Goal: Task Accomplishment & Management: Manage account settings

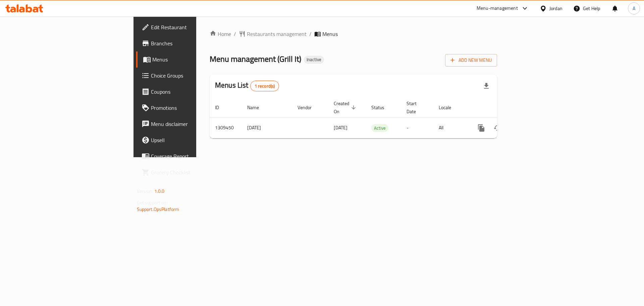
click at [210, 59] on span "Menu management ( Grill It )" at bounding box center [256, 58] width 92 height 15
drag, startPoint x: 147, startPoint y: 59, endPoint x: 222, endPoint y: 58, distance: 75.2
click at [222, 58] on h2 "Menu management ( Grill It ) Inactive" at bounding box center [267, 59] width 114 height 11
click at [276, 57] on div "Menu management ( Grill It ) Inactive Add New Menu" at bounding box center [354, 58] width 288 height 15
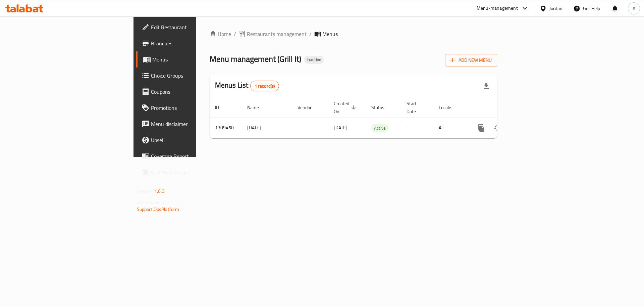
click at [210, 62] on span "Menu management ( Grill It )" at bounding box center [256, 58] width 92 height 15
drag, startPoint x: 128, startPoint y: 62, endPoint x: 289, endPoint y: 61, distance: 161.4
click at [276, 62] on div "Menu management ( Grill It ) Inactive Add New Menu" at bounding box center [354, 58] width 288 height 15
drag, startPoint x: 290, startPoint y: 61, endPoint x: 285, endPoint y: 62, distance: 5.7
click at [290, 61] on div "Menu management ( Grill It ) Inactive Add New Menu" at bounding box center [354, 58] width 288 height 15
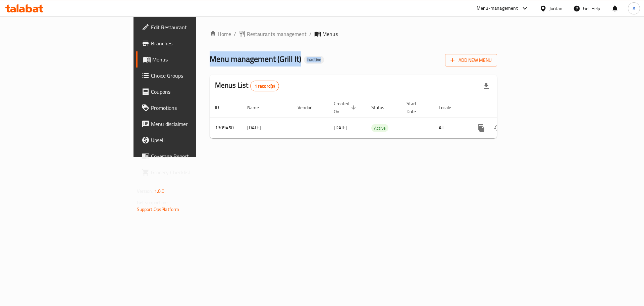
click at [210, 60] on span "Menu management ( Grill It )" at bounding box center [256, 58] width 92 height 15
drag, startPoint x: 130, startPoint y: 60, endPoint x: 294, endPoint y: 60, distance: 164.4
click at [289, 60] on div "Menu management ( Grill It ) Inactive Add New Menu" at bounding box center [354, 58] width 288 height 15
click at [295, 60] on div "Menu management ( Grill It ) Inactive Add New Menu" at bounding box center [354, 58] width 288 height 15
click at [210, 59] on span "Menu management ( Grill It )" at bounding box center [256, 58] width 92 height 15
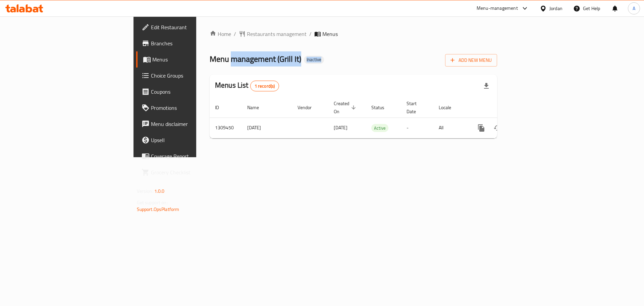
drag, startPoint x: 148, startPoint y: 59, endPoint x: 244, endPoint y: 58, distance: 95.3
click at [239, 59] on div "Menu management ( Grill It ) Inactive Add New Menu" at bounding box center [354, 58] width 288 height 15
click at [247, 58] on div "Menu management ( Grill It ) Inactive Add New Menu" at bounding box center [354, 58] width 288 height 15
click at [210, 59] on span "Menu management ( Grill It )" at bounding box center [256, 58] width 92 height 15
drag, startPoint x: 136, startPoint y: 59, endPoint x: 222, endPoint y: 60, distance: 85.6
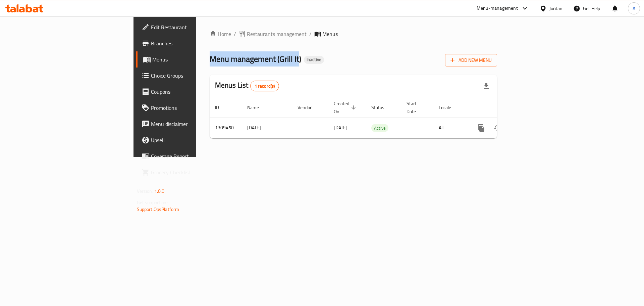
click at [216, 60] on h2 "Menu management ( Grill It ) Inactive" at bounding box center [267, 59] width 114 height 11
click at [248, 61] on div "Menu management ( Grill It ) Inactive Add New Menu" at bounding box center [354, 58] width 288 height 15
click at [210, 57] on span "Menu management ( Grill It )" at bounding box center [256, 58] width 92 height 15
drag, startPoint x: 135, startPoint y: 57, endPoint x: 279, endPoint y: 57, distance: 143.6
click at [246, 57] on div "Menu management ( Grill It ) Inactive Add New Menu" at bounding box center [354, 58] width 288 height 15
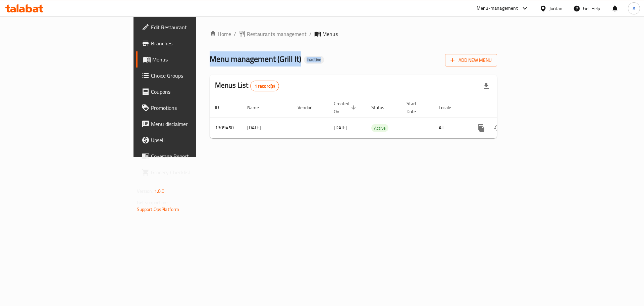
click at [282, 57] on div "Menu management ( Grill It ) Inactive Add New Menu" at bounding box center [354, 58] width 288 height 15
click at [210, 63] on span "Menu management ( Grill It )" at bounding box center [256, 58] width 92 height 15
drag, startPoint x: 126, startPoint y: 63, endPoint x: 239, endPoint y: 62, distance: 113.1
click at [239, 62] on div "Menu management ( Grill It ) Inactive Add New Menu" at bounding box center [354, 58] width 288 height 15
click at [285, 61] on div "Menu management ( Grill It ) Inactive Add New Menu" at bounding box center [354, 58] width 288 height 15
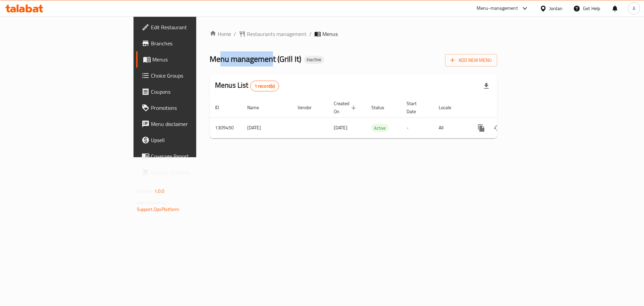
drag, startPoint x: 131, startPoint y: 62, endPoint x: 200, endPoint y: 62, distance: 68.5
click at [210, 62] on span "Menu management ( Grill It )" at bounding box center [256, 58] width 92 height 15
click at [266, 62] on div "Menu management ( Grill It ) Inactive Add New Menu" at bounding box center [354, 58] width 288 height 15
click at [210, 59] on span "Menu management ( Grill It )" at bounding box center [256, 58] width 92 height 15
drag, startPoint x: 135, startPoint y: 59, endPoint x: 276, endPoint y: 74, distance: 142.0
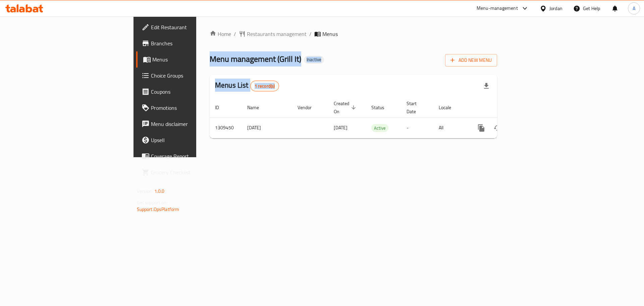
click at [274, 74] on div "Home / Restaurants management / Menus Menu management ( Grill It ) Inactive Add…" at bounding box center [354, 87] width 288 height 114
drag, startPoint x: 297, startPoint y: 68, endPoint x: 324, endPoint y: 68, distance: 26.5
click at [298, 68] on div "Home / Restaurants management / Menus Menu management ( Grill It ) Inactive Add…" at bounding box center [354, 87] width 288 height 114
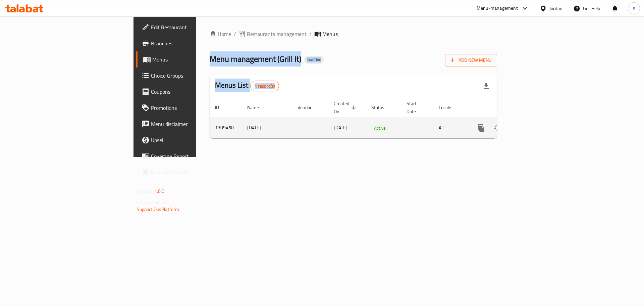
click at [534, 124] on icon "enhanced table" at bounding box center [530, 128] width 8 height 8
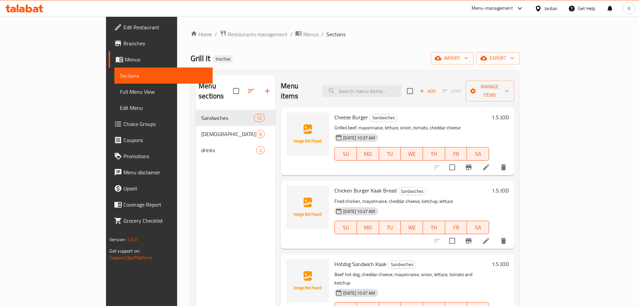
click at [120, 91] on span "Full Menu View" at bounding box center [164, 92] width 88 height 8
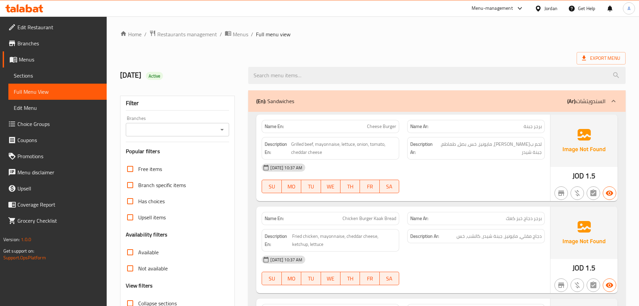
scroll to position [168, 0]
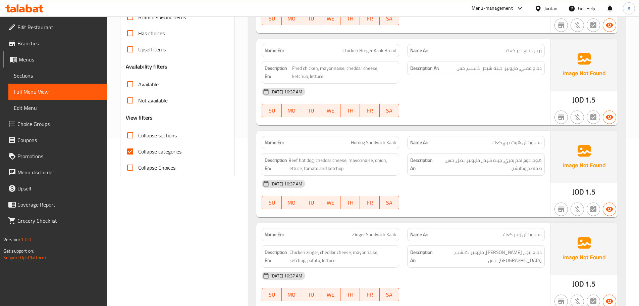
click at [157, 158] on label "Collapse categories" at bounding box center [151, 151] width 59 height 16
click at [138, 158] on input "Collapse categories" at bounding box center [130, 151] width 16 height 16
checkbox input "false"
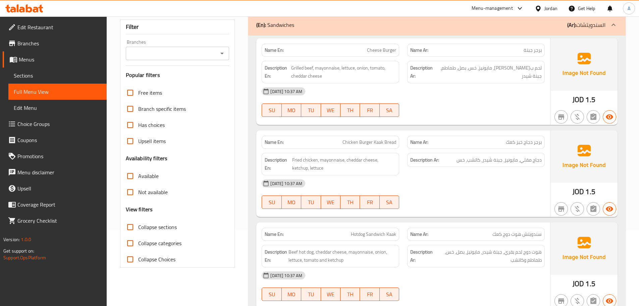
scroll to position [0, 0]
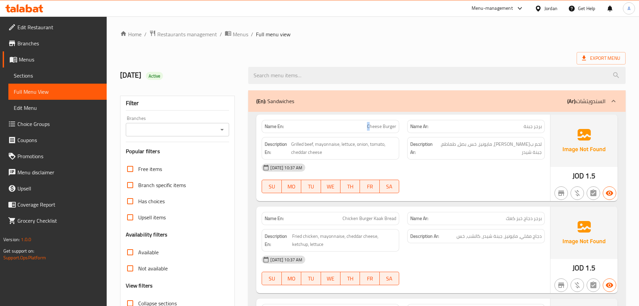
drag, startPoint x: 347, startPoint y: 128, endPoint x: 430, endPoint y: 144, distance: 84.8
click at [427, 141] on div "Name En: Cheese Burger Name Ar: برجر جبنة Description En: Grilled beef, mayonna…" at bounding box center [403, 157] width 294 height 87
click at [442, 178] on div "[DATE] 10:37 AM SU MO TU WE TH FR SA" at bounding box center [403, 178] width 291 height 38
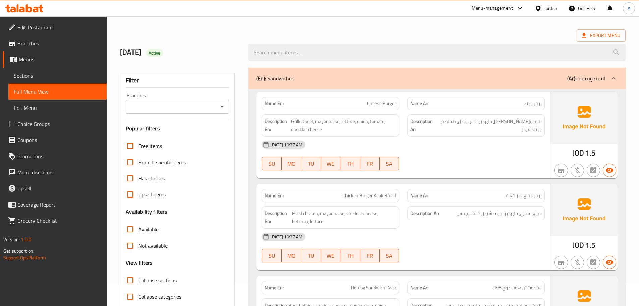
scroll to position [67, 0]
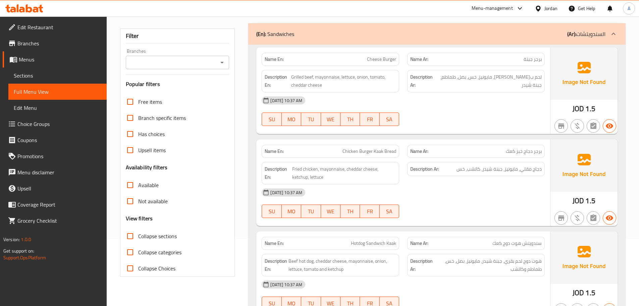
click at [465, 126] on div at bounding box center [476, 126] width 146 height 8
drag, startPoint x: 451, startPoint y: 62, endPoint x: 302, endPoint y: 61, distance: 148.7
click at [302, 61] on div "Name En: Cheese Burger Name Ar: برجر جبنة" at bounding box center [403, 59] width 291 height 21
click at [464, 122] on div at bounding box center [476, 126] width 146 height 8
drag, startPoint x: 526, startPoint y: 77, endPoint x: 506, endPoint y: 80, distance: 20.7
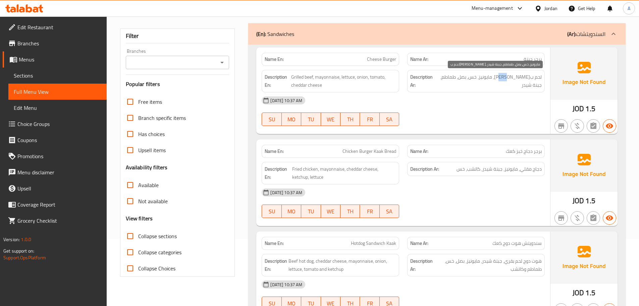
click at [511, 78] on span "لحم ب[PERSON_NAME]، مايونيز، خس، بصل، طماطم، جبنة شيدر" at bounding box center [489, 81] width 105 height 16
click at [498, 78] on span "لحم ب[PERSON_NAME]، مايونيز، خس، بصل، طماطم، جبنة شيدر" at bounding box center [489, 81] width 105 height 16
drag, startPoint x: 498, startPoint y: 78, endPoint x: 490, endPoint y: 79, distance: 8.8
click at [490, 79] on span "لحم ب[PERSON_NAME]، مايونيز، خس، بصل، طماطم، جبنة شيدر" at bounding box center [489, 81] width 105 height 16
click at [480, 81] on span "لحم ب[PERSON_NAME]، مايونيز، خس، بصل، طماطم، جبنة شيدر" at bounding box center [489, 81] width 105 height 16
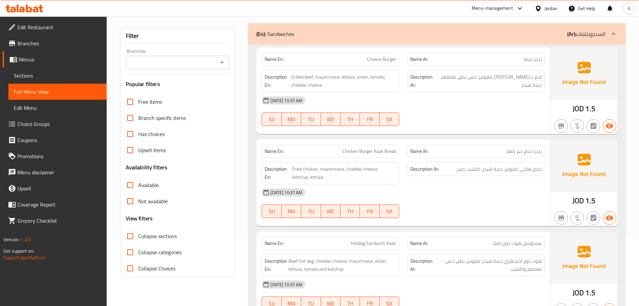
click at [483, 107] on div "[DATE] 10:37 AM" at bounding box center [403, 100] width 291 height 16
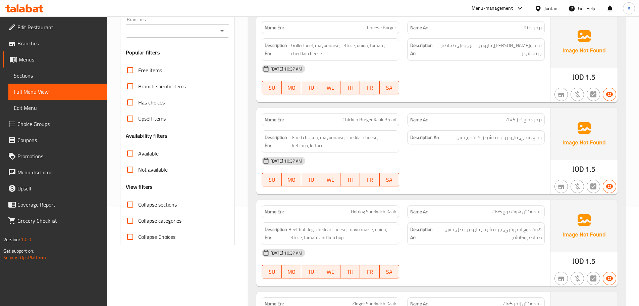
scroll to position [134, 0]
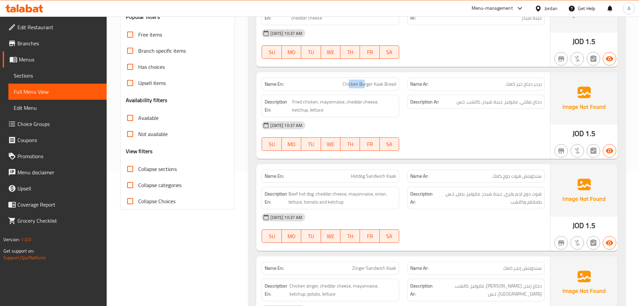
drag, startPoint x: 349, startPoint y: 85, endPoint x: 382, endPoint y: 90, distance: 33.3
click at [374, 87] on span "Chicken Burger Kaak Bread" at bounding box center [370, 84] width 54 height 7
click at [440, 122] on div "[DATE] 10:37 AM" at bounding box center [403, 125] width 291 height 16
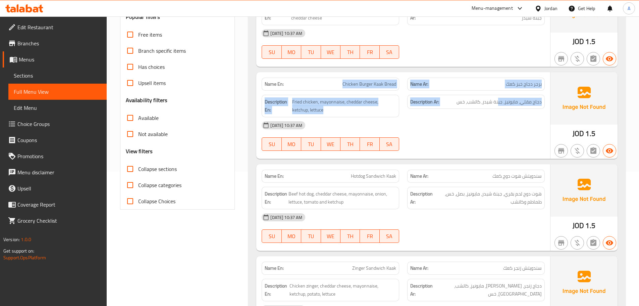
drag, startPoint x: 337, startPoint y: 84, endPoint x: 499, endPoint y: 95, distance: 162.1
click at [499, 95] on div "Name En: Chicken Burger Kaak Bread Name Ar: برجر دجاج خبز كعك Description En: F…" at bounding box center [403, 115] width 294 height 87
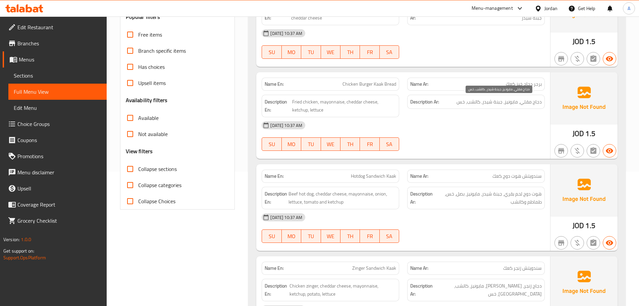
click at [497, 98] on span "دجاج مقلي، مايونيز، جبنة شيدر، كاتشب، خس" at bounding box center [499, 102] width 85 height 8
click at [496, 99] on span "دجاج مقلي، مايونيز، جبنة شيدر، كاتشب، خس" at bounding box center [499, 102] width 85 height 8
click at [486, 123] on div "[DATE] 10:37 AM" at bounding box center [403, 125] width 291 height 16
drag, startPoint x: 338, startPoint y: 75, endPoint x: 423, endPoint y: 93, distance: 86.5
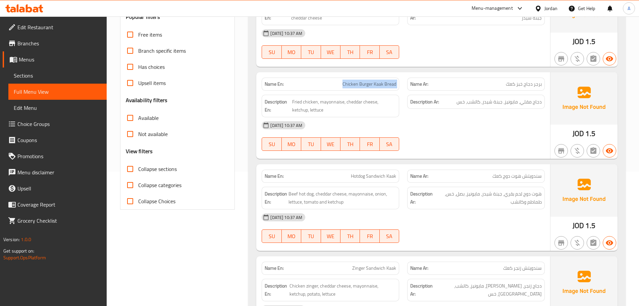
click at [417, 91] on div "Name En: Chicken Burger Kaak Bread Name Ar: برجر دجاج خبز كعك Description En: F…" at bounding box center [403, 115] width 294 height 87
click at [457, 118] on div "[DATE] 10:37 AM" at bounding box center [403, 125] width 291 height 16
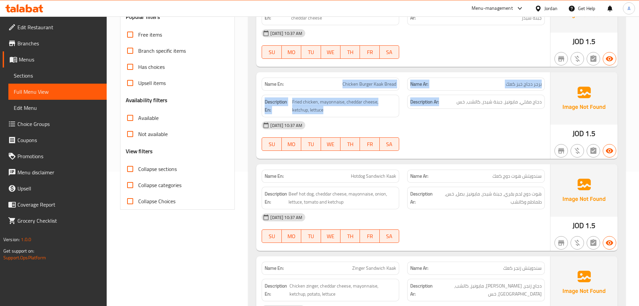
drag, startPoint x: 336, startPoint y: 80, endPoint x: 444, endPoint y: 103, distance: 110.5
click at [443, 102] on div "Name En: Chicken Burger Kaak Bread Name Ar: برجر دجاج خبز كعك Description En: F…" at bounding box center [403, 115] width 294 height 87
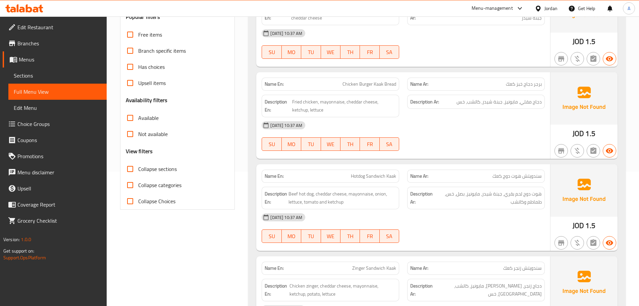
click at [457, 131] on div "[DATE] 10:37 AM" at bounding box center [403, 125] width 291 height 16
drag, startPoint x: 532, startPoint y: 96, endPoint x: 514, endPoint y: 107, distance: 21.2
click at [521, 100] on div "Description Ar: دجاج مقلي، مايونيز، جبنة شيدر، [GEOGRAPHIC_DATA]، خس" at bounding box center [476, 102] width 138 height 14
click at [503, 122] on div "[DATE] 10:37 AM" at bounding box center [403, 125] width 291 height 16
click at [270, 83] on strong "Name En:" at bounding box center [274, 84] width 19 height 7
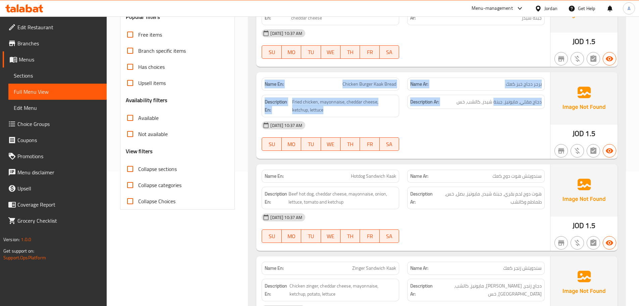
drag, startPoint x: 270, startPoint y: 83, endPoint x: 497, endPoint y: 110, distance: 228.8
click at [497, 110] on div "Name En: Chicken Burger Kaak Bread Name Ar: برجر دجاج خبز كعك Description En: F…" at bounding box center [403, 115] width 294 height 87
click at [513, 106] on div "Description Ar: دجاج مقلي، مايونيز، جبنة شيدر، [GEOGRAPHIC_DATA]، خس" at bounding box center [476, 102] width 138 height 14
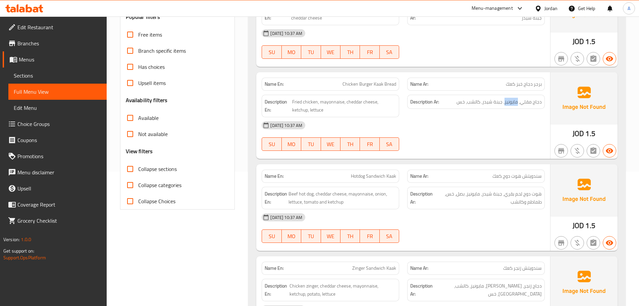
click at [513, 105] on span "دجاج مقلي، مايونيز، جبنة شيدر، كاتشب، خس" at bounding box center [499, 102] width 85 height 8
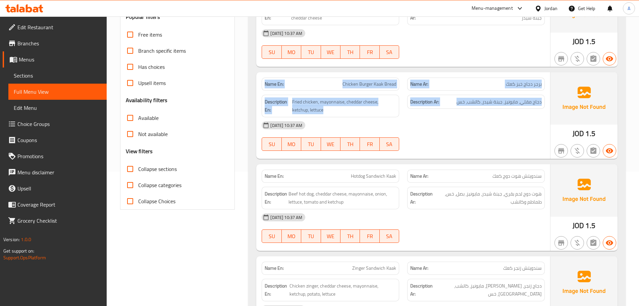
drag, startPoint x: 513, startPoint y: 105, endPoint x: 293, endPoint y: 84, distance: 221.2
click at [293, 84] on div "Name En: Chicken Burger Kaak Bread Name Ar: برجر دجاج خبز كعك Description En: F…" at bounding box center [403, 115] width 294 height 87
click at [280, 82] on strong "Name En:" at bounding box center [274, 84] width 19 height 7
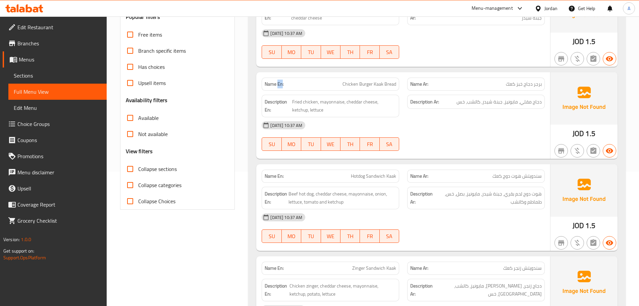
click at [280, 82] on strong "Name En:" at bounding box center [274, 84] width 19 height 7
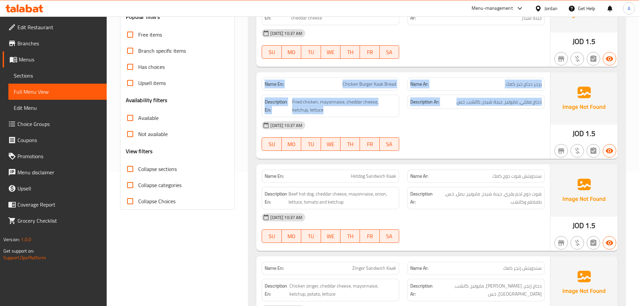
drag, startPoint x: 280, startPoint y: 82, endPoint x: 465, endPoint y: 106, distance: 186.6
click at [465, 106] on div "Name En: Chicken Burger Kaak Bread Name Ar: برجر دجاج خبز كعك Description En: F…" at bounding box center [403, 115] width 294 height 87
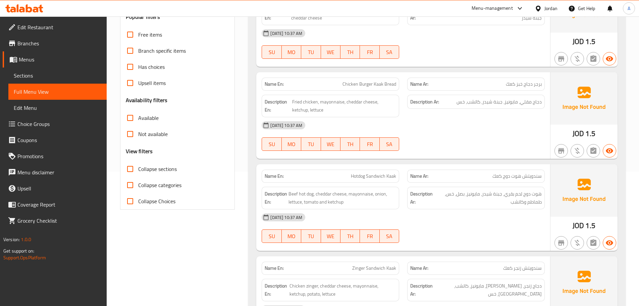
click at [490, 117] on div "[DATE] 10:37 AM" at bounding box center [403, 125] width 291 height 16
click at [265, 81] on strong "Name En:" at bounding box center [274, 84] width 19 height 7
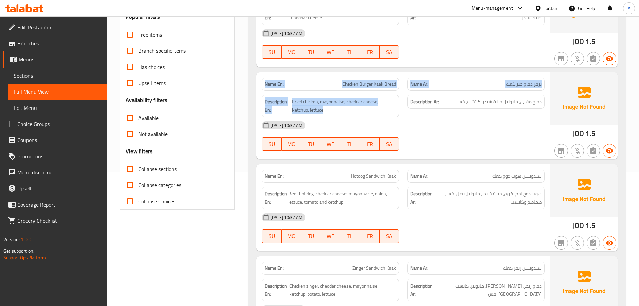
drag, startPoint x: 265, startPoint y: 81, endPoint x: 449, endPoint y: 124, distance: 188.5
click at [403, 104] on div "Name En: Chicken Burger Kaak Bread Name Ar: برجر دجاج خبز كعك Description En: F…" at bounding box center [403, 115] width 294 height 87
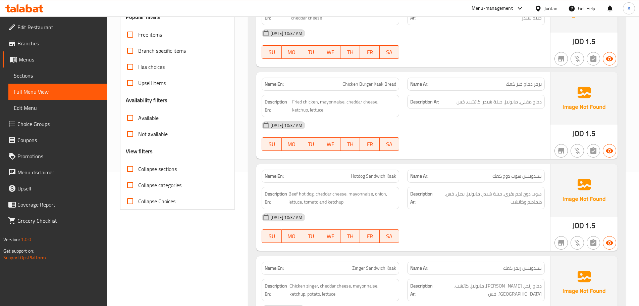
click at [451, 126] on div "[DATE] 10:37 AM" at bounding box center [403, 125] width 291 height 16
click at [279, 88] on strong "Name En:" at bounding box center [274, 84] width 19 height 7
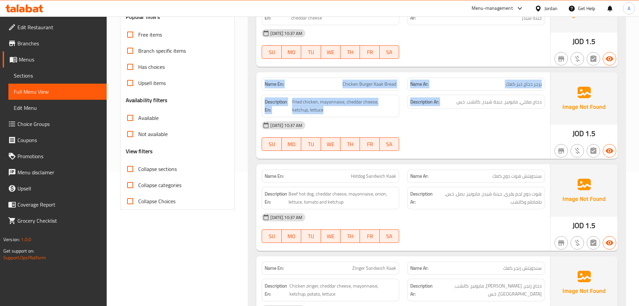
drag, startPoint x: 279, startPoint y: 88, endPoint x: 465, endPoint y: 122, distance: 189.4
click at [459, 119] on div "Name En: Chicken Burger Kaak Bread Name Ar: برجر دجاج خبز كعك Description En: F…" at bounding box center [403, 115] width 294 height 87
click at [466, 122] on div "[DATE] 10:37 AM" at bounding box center [403, 125] width 291 height 16
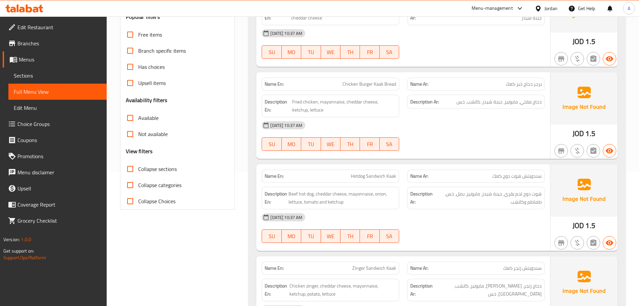
click at [281, 87] on strong "Name En:" at bounding box center [274, 84] width 19 height 7
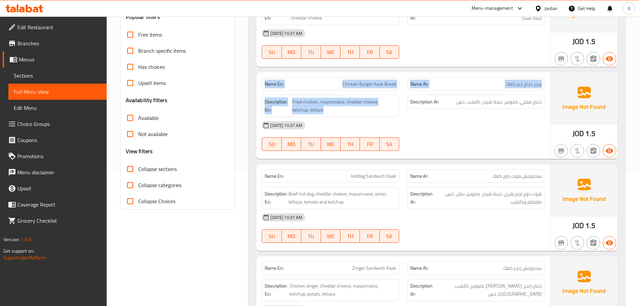
drag, startPoint x: 281, startPoint y: 87, endPoint x: 431, endPoint y: 121, distance: 154.3
click at [382, 105] on div "Name En: Chicken Burger Kaak Bread Name Ar: برجر دجاج خبز كعك Description En: F…" at bounding box center [403, 115] width 294 height 87
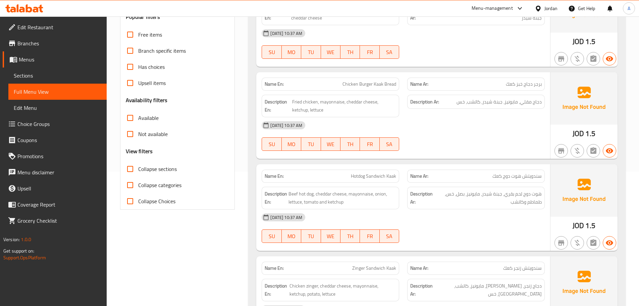
click at [439, 127] on div "[DATE] 10:37 AM" at bounding box center [403, 125] width 291 height 16
click at [485, 102] on span "دجاج مقلي، مايونيز، جبنة شيدر، كاتشب، خس" at bounding box center [499, 102] width 85 height 8
click at [480, 124] on div "[DATE] 10:37 AM" at bounding box center [403, 125] width 291 height 16
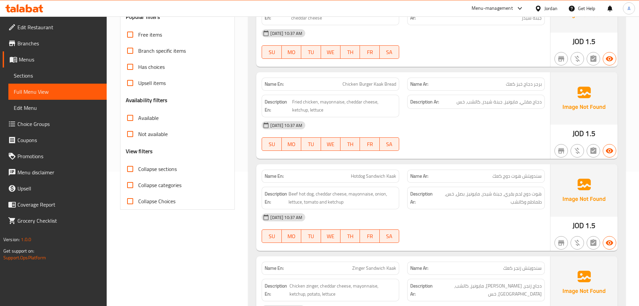
click at [274, 86] on strong "Name En:" at bounding box center [274, 84] width 19 height 7
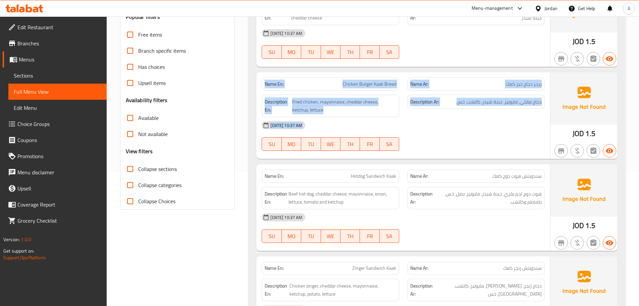
drag, startPoint x: 274, startPoint y: 86, endPoint x: 490, endPoint y: 119, distance: 218.7
click at [487, 119] on div "Name En: Chicken Burger Kaak Bread Name Ar: برجر دجاج خبز كعك Description En: F…" at bounding box center [403, 115] width 294 height 87
click at [490, 119] on div "[DATE] 10:37 AM" at bounding box center [403, 125] width 291 height 16
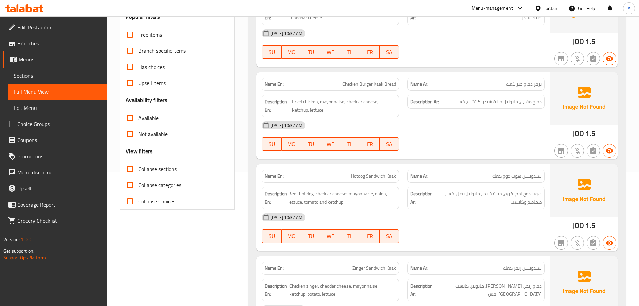
click at [498, 103] on span "دجاج مقلي، مايونيز، جبنة شيدر، كاتشب، خس" at bounding box center [499, 102] width 85 height 8
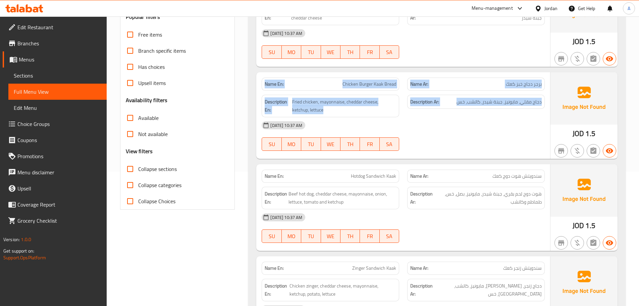
drag, startPoint x: 498, startPoint y: 103, endPoint x: 287, endPoint y: 77, distance: 212.1
click at [287, 77] on div "Name En: Chicken Burger Kaak Bread Name Ar: برجر دجاج خبز كعك Description En: F…" at bounding box center [403, 115] width 294 height 87
click at [275, 84] on strong "Name En:" at bounding box center [274, 84] width 19 height 7
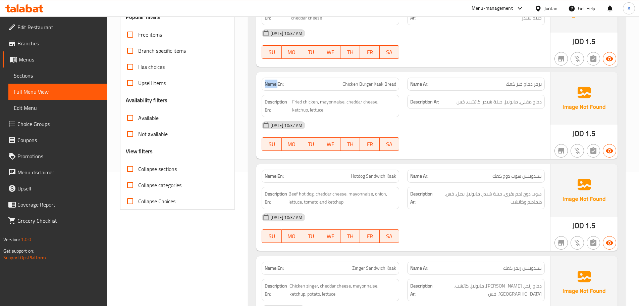
click at [275, 84] on strong "Name En:" at bounding box center [274, 84] width 19 height 7
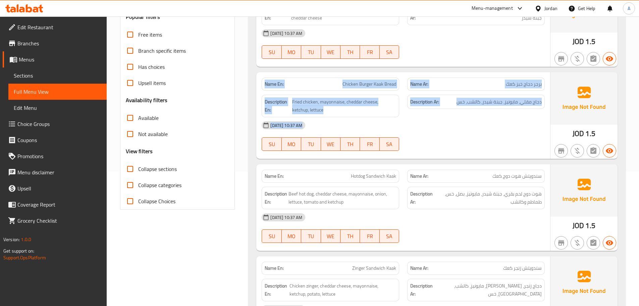
drag, startPoint x: 275, startPoint y: 84, endPoint x: 488, endPoint y: 132, distance: 218.0
click at [459, 127] on div "Name En: Chicken Burger Kaak Bread Name Ar: برجر دجاج خبز كعك Description En: F…" at bounding box center [403, 115] width 294 height 87
click at [490, 108] on div "Description Ar: دجاج مقلي، مايونيز، جبنة شيدر، [GEOGRAPHIC_DATA]، خس" at bounding box center [476, 102] width 138 height 14
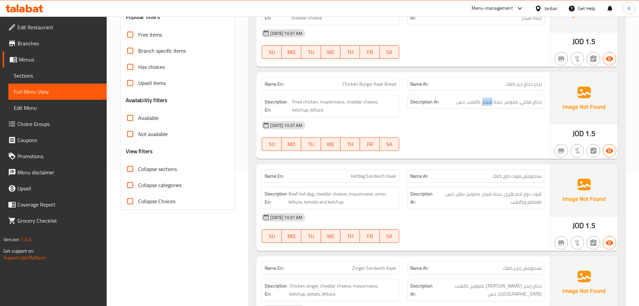
click at [490, 108] on div "Description Ar: دجاج مقلي، مايونيز، جبنة شيدر، [GEOGRAPHIC_DATA]، خس" at bounding box center [476, 102] width 138 height 14
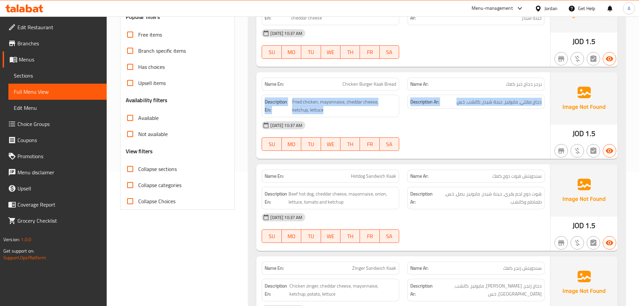
drag, startPoint x: 490, startPoint y: 108, endPoint x: 260, endPoint y: 84, distance: 230.4
click at [260, 91] on div "Description En: Fried chicken, mayonnaise, cheddar cheese, ketchup, lettuce Des…" at bounding box center [403, 106] width 291 height 31
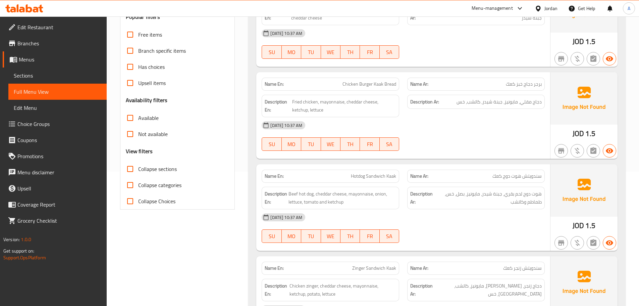
click at [273, 82] on strong "Name En:" at bounding box center [274, 84] width 19 height 7
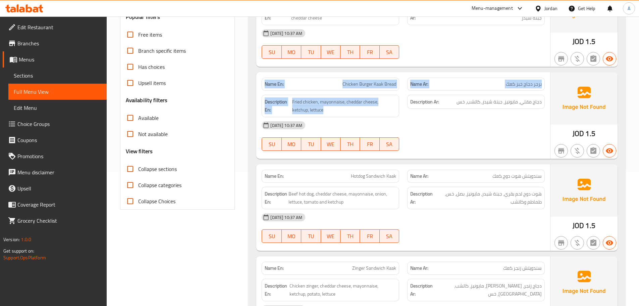
drag, startPoint x: 273, startPoint y: 82, endPoint x: 404, endPoint y: 118, distance: 136.1
click at [398, 117] on div "Name En: Chicken Burger Kaak Bread Name Ar: برجر دجاج خبز كعك Description En: F…" at bounding box center [403, 115] width 294 height 87
click at [462, 141] on div "[DATE] 10:37 AM SU MO TU WE TH FR SA" at bounding box center [403, 136] width 291 height 38
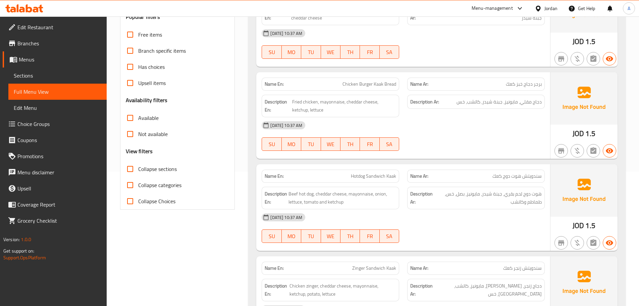
click at [462, 141] on div "[DATE] 10:37 AM SU MO TU WE TH FR SA" at bounding box center [403, 136] width 291 height 38
click at [278, 82] on strong "Name En:" at bounding box center [274, 84] width 19 height 7
click at [274, 81] on strong "Name En:" at bounding box center [274, 84] width 19 height 7
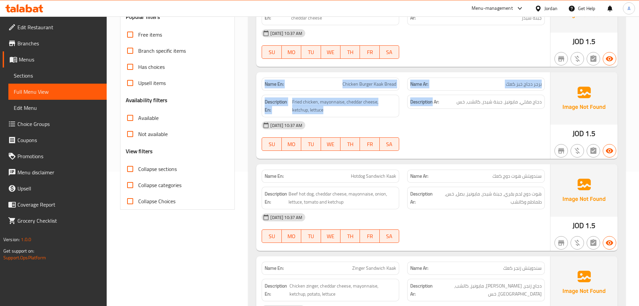
drag, startPoint x: 274, startPoint y: 81, endPoint x: 458, endPoint y: 115, distance: 188.0
click at [449, 115] on div "Name En: Chicken Burger Kaak Bread Name Ar: برجر دجاج خبز كعك Description En: F…" at bounding box center [403, 115] width 294 height 87
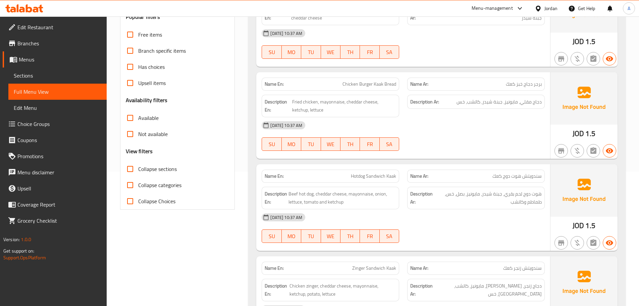
click at [482, 120] on div "[DATE] 10:37 AM" at bounding box center [403, 125] width 291 height 16
drag, startPoint x: 541, startPoint y: 122, endPoint x: 266, endPoint y: 80, distance: 277.7
click at [266, 80] on div "Name En: Chicken Burger Kaak Bread Name Ar: برجر دجاج خبز كعك Description En: F…" at bounding box center [403, 115] width 294 height 87
click at [266, 81] on strong "Name En:" at bounding box center [274, 84] width 19 height 7
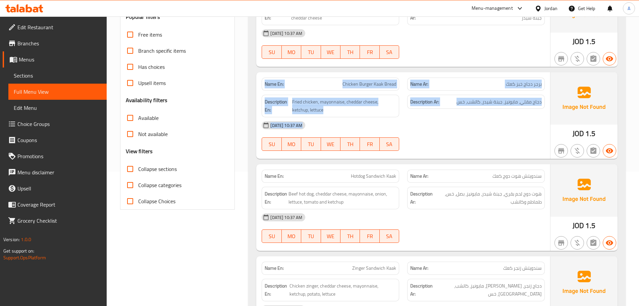
drag, startPoint x: 266, startPoint y: 80, endPoint x: 508, endPoint y: 131, distance: 247.4
click at [504, 130] on div "Name En: Chicken Burger Kaak Bread Name Ar: برجر دجاج خبز كعك Description En: F…" at bounding box center [403, 115] width 294 height 87
click at [508, 131] on div "[DATE] 10:37 AM" at bounding box center [403, 125] width 291 height 16
drag, startPoint x: 442, startPoint y: 114, endPoint x: 267, endPoint y: 83, distance: 178.1
click at [267, 83] on div "Name En: Chicken Burger Kaak Bread Name Ar: برجر دجاج خبز كعك Description En: F…" at bounding box center [403, 115] width 294 height 87
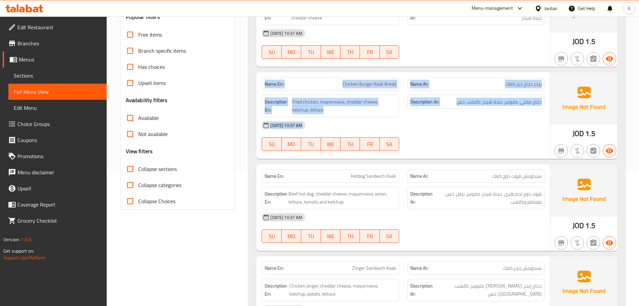
click at [267, 83] on strong "Name En:" at bounding box center [274, 84] width 19 height 7
drag, startPoint x: 267, startPoint y: 83, endPoint x: 467, endPoint y: 133, distance: 206.5
click at [462, 132] on div "Name En: Chicken Burger Kaak Bread Name Ar: برجر دجاج خبز كعك Description En: F…" at bounding box center [403, 115] width 294 height 87
click at [467, 133] on div "[DATE] 10:37 AM SU MO TU WE TH FR SA" at bounding box center [403, 136] width 291 height 38
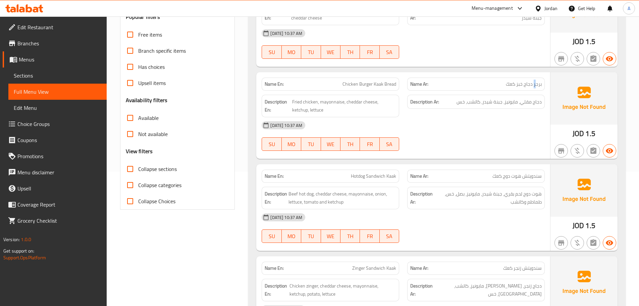
drag, startPoint x: 537, startPoint y: 86, endPoint x: 515, endPoint y: 95, distance: 23.9
click at [524, 86] on span "برجر دجاج خبز كعك" at bounding box center [524, 84] width 36 height 7
drag, startPoint x: 512, startPoint y: 134, endPoint x: 439, endPoint y: 117, distance: 75.1
click at [508, 135] on div "[DATE] 10:37 AM SU MO TU WE TH FR SA" at bounding box center [403, 136] width 291 height 38
drag, startPoint x: 367, startPoint y: 83, endPoint x: 432, endPoint y: 92, distance: 65.4
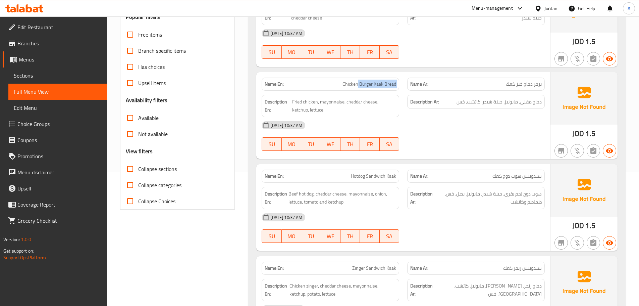
click at [419, 89] on div "Name En: Chicken Burger Kaak Bread Name Ar: برجر دجاج خبز كعك" at bounding box center [403, 83] width 291 height 21
drag, startPoint x: 454, startPoint y: 118, endPoint x: 432, endPoint y: 117, distance: 21.5
click at [447, 118] on div "[DATE] 10:37 AM" at bounding box center [403, 125] width 291 height 16
drag, startPoint x: 365, startPoint y: 84, endPoint x: 401, endPoint y: 94, distance: 36.6
click at [388, 88] on div "Name En: Chicken Burger Kaak Bread" at bounding box center [331, 84] width 138 height 13
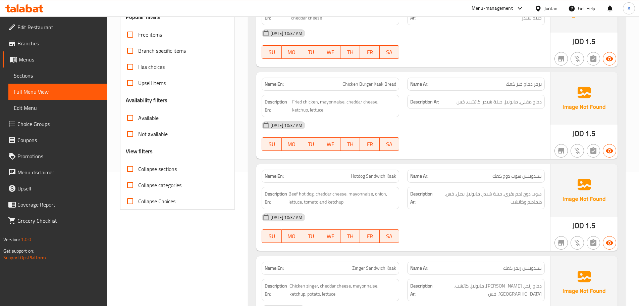
click at [416, 115] on div "Description Ar: دجاج مقلي، مايونيز، جبنة شيدر، [GEOGRAPHIC_DATA]، خس" at bounding box center [476, 106] width 146 height 31
drag, startPoint x: 386, startPoint y: 89, endPoint x: 427, endPoint y: 101, distance: 42.0
click at [412, 94] on div "Name En: Chicken Burger Kaak Bread Name Ar: برجر دجاج خبز كعك Description En: F…" at bounding box center [403, 115] width 294 height 87
click at [470, 144] on div "[DATE] 10:37 AM SU MO TU WE TH FR SA" at bounding box center [403, 136] width 291 height 38
click at [535, 86] on span "برجر دجاج خبز كعك" at bounding box center [524, 84] width 36 height 7
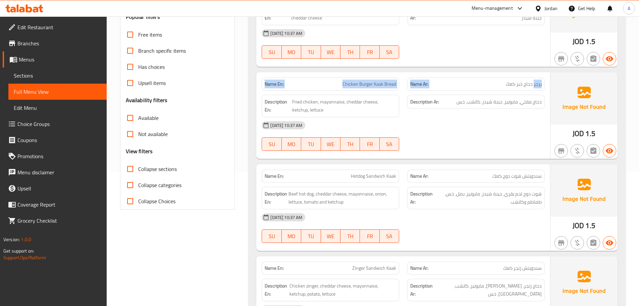
drag, startPoint x: 535, startPoint y: 86, endPoint x: 254, endPoint y: 84, distance: 281.6
click at [275, 85] on strong "Name En:" at bounding box center [274, 84] width 19 height 7
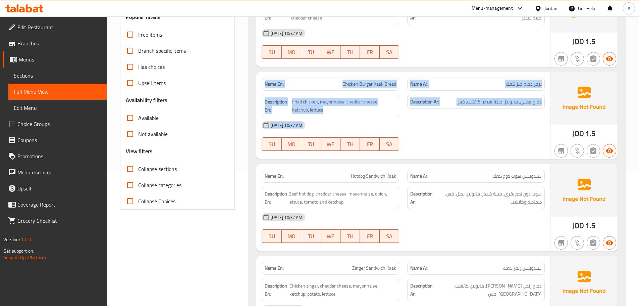
drag, startPoint x: 275, startPoint y: 85, endPoint x: 480, endPoint y: 160, distance: 218.4
click at [453, 144] on div "Name En: Chicken Burger Kaak Bread Name Ar: برجر دجاج خبز كعك Description En: F…" at bounding box center [403, 115] width 294 height 87
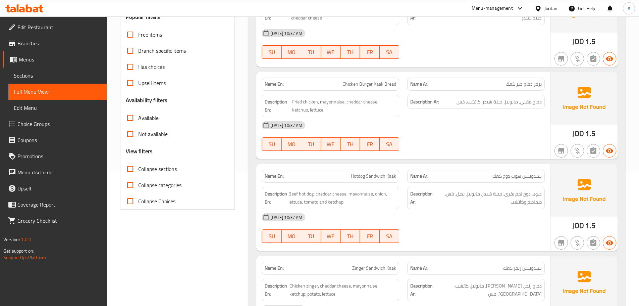
click at [466, 149] on div at bounding box center [476, 151] width 146 height 8
click at [269, 85] on strong "Name En:" at bounding box center [274, 84] width 19 height 7
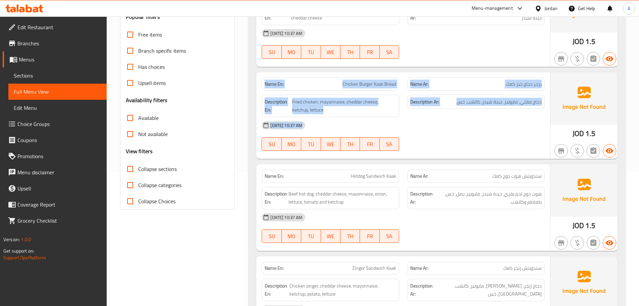
drag, startPoint x: 269, startPoint y: 85, endPoint x: 449, endPoint y: 134, distance: 186.1
click at [440, 133] on div "Name En: Chicken Burger Kaak Bread Name Ar: برجر دجاج خبز كعك Description En: F…" at bounding box center [403, 115] width 294 height 87
click at [452, 136] on div "[DATE] 10:37 AM SU MO TU WE TH FR SA" at bounding box center [403, 136] width 291 height 38
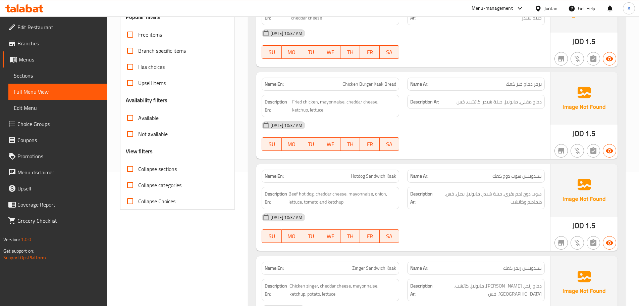
click at [472, 125] on div "[DATE] 10:37 AM" at bounding box center [403, 125] width 291 height 16
drag, startPoint x: 341, startPoint y: 84, endPoint x: 361, endPoint y: 86, distance: 20.5
click at [356, 83] on p "Name En: Chicken Burger Kaak Bread" at bounding box center [331, 84] width 132 height 7
click at [405, 118] on div "[DATE] 10:37 AM" at bounding box center [403, 125] width 291 height 16
click at [364, 82] on div "Name En: Chicken Burger Kaak Bread" at bounding box center [331, 84] width 138 height 13
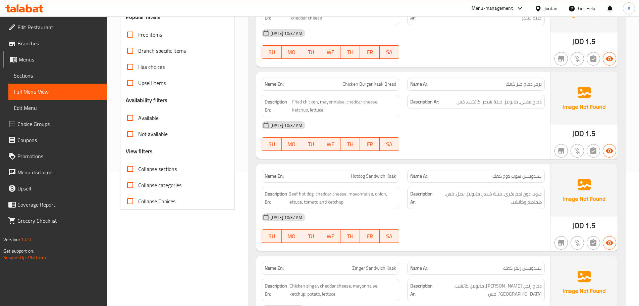
drag, startPoint x: 461, startPoint y: 120, endPoint x: 456, endPoint y: 142, distance: 22.1
click at [461, 122] on div "[DATE] 10:37 AM" at bounding box center [403, 125] width 291 height 16
drag, startPoint x: 535, startPoint y: 88, endPoint x: 482, endPoint y: 94, distance: 52.7
click at [482, 92] on div "Name En: Chicken Burger Kaak Bread Name Ar: برجر دجاج خبز كعك Description En: F…" at bounding box center [403, 115] width 294 height 87
click at [497, 129] on div "[DATE] 10:37 AM" at bounding box center [403, 125] width 291 height 16
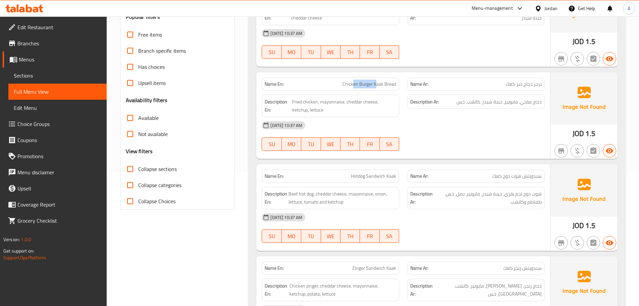
drag, startPoint x: 354, startPoint y: 86, endPoint x: 437, endPoint y: 134, distance: 95.4
click at [378, 81] on span "Chicken Burger Kaak Bread" at bounding box center [370, 84] width 54 height 7
click at [443, 140] on div "[DATE] 10:37 AM SU MO TU WE TH FR SA" at bounding box center [403, 136] width 291 height 38
drag, startPoint x: 537, startPoint y: 100, endPoint x: 524, endPoint y: 105, distance: 13.8
click at [524, 102] on span "دجاج مقلي، مايونيز، جبنة شيدر، كاتشب، خس" at bounding box center [499, 102] width 85 height 8
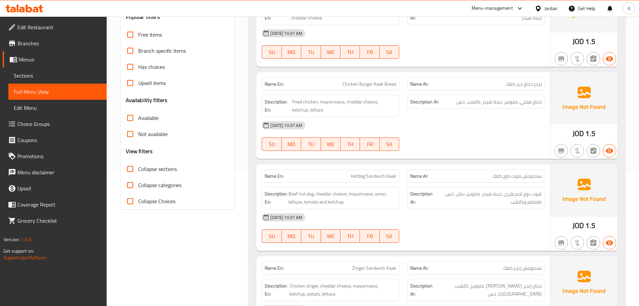
drag, startPoint x: 521, startPoint y: 129, endPoint x: 492, endPoint y: 133, distance: 29.4
click at [521, 130] on div "[DATE] 10:37 AM" at bounding box center [403, 125] width 291 height 16
click at [292, 99] on span "Fried chicken, mayonnaise, cheddar cheese, ketchup, lettuce" at bounding box center [344, 106] width 104 height 16
drag, startPoint x: 292, startPoint y: 99, endPoint x: 311, endPoint y: 101, distance: 18.5
click at [310, 101] on span "Fried chicken, mayonnaise, cheddar cheese, ketchup, lettuce" at bounding box center [344, 106] width 104 height 16
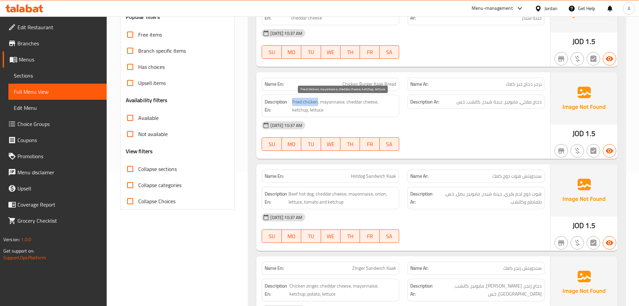
click at [309, 102] on span "Fried chicken, mayonnaise, cheddar cheese, ketchup, lettuce" at bounding box center [344, 106] width 104 height 16
drag, startPoint x: 366, startPoint y: 83, endPoint x: 385, endPoint y: 93, distance: 21.9
click at [383, 92] on div "Name En: Chicken Burger Kaak Bread Name Ar: برجر دجاج خبز كعك Description En: F…" at bounding box center [403, 115] width 294 height 87
drag, startPoint x: 489, startPoint y: 137, endPoint x: 494, endPoint y: 141, distance: 6.2
click at [493, 138] on div "[DATE] 10:37 AM SU MO TU WE TH FR SA" at bounding box center [403, 136] width 291 height 38
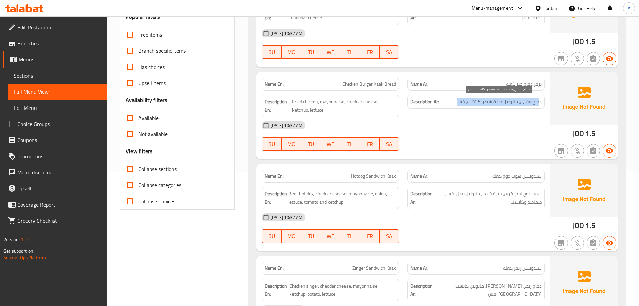
drag, startPoint x: 540, startPoint y: 102, endPoint x: 458, endPoint y: 104, distance: 81.2
click at [459, 103] on span "دجاج مقلي، مايونيز، جبنة شيدر، كاتشب، خس" at bounding box center [499, 102] width 85 height 8
click at [475, 152] on div at bounding box center [476, 151] width 146 height 8
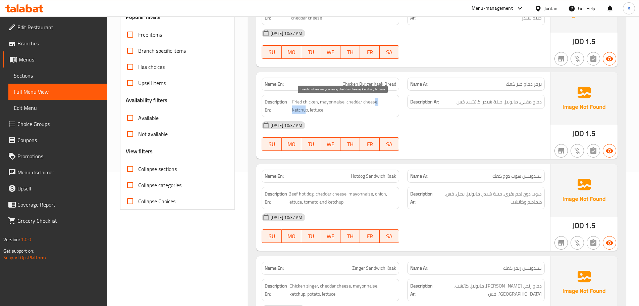
drag, startPoint x: 374, startPoint y: 99, endPoint x: 392, endPoint y: 102, distance: 18.0
click at [392, 102] on span "Fried chicken, mayonnaise, cheddar cheese, ketchup, lettuce" at bounding box center [344, 106] width 104 height 16
click at [295, 103] on span "Fried chicken, mayonnaise, cheddar cheese, ketchup, lettuce" at bounding box center [344, 106] width 104 height 16
drag, startPoint x: 295, startPoint y: 103, endPoint x: 449, endPoint y: 131, distance: 156.7
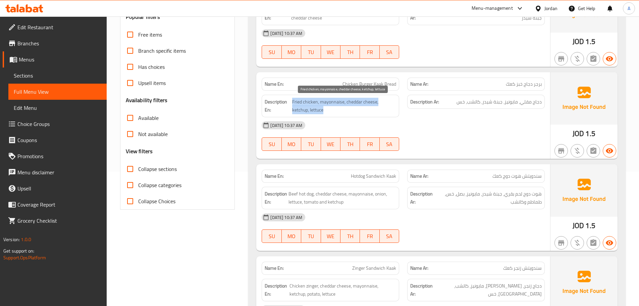
click at [297, 103] on span "Fried chicken, mayonnaise, cheddar cheese, ketchup, lettuce" at bounding box center [344, 106] width 104 height 16
click at [450, 131] on div "[DATE] 10:37 AM" at bounding box center [403, 125] width 291 height 16
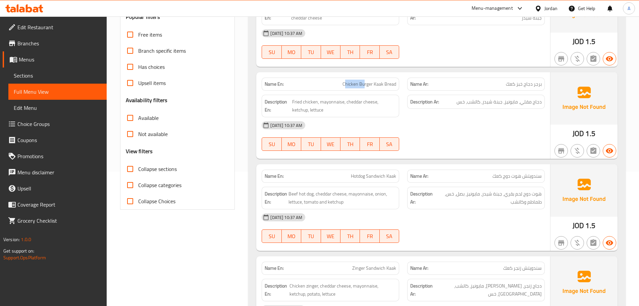
drag, startPoint x: 345, startPoint y: 79, endPoint x: 389, endPoint y: 101, distance: 49.4
click at [373, 87] on div "Name En: Chicken Burger Kaak Bread" at bounding box center [331, 84] width 138 height 13
drag, startPoint x: 407, startPoint y: 116, endPoint x: 371, endPoint y: 167, distance: 62.0
click at [407, 116] on div "Description Ar: دجاج مقلي، مايونيز، جبنة شيدر، [GEOGRAPHIC_DATA]، خس" at bounding box center [476, 106] width 146 height 31
drag, startPoint x: 351, startPoint y: 172, endPoint x: 361, endPoint y: 172, distance: 10.4
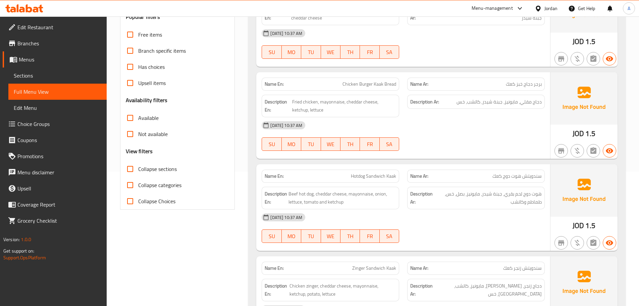
click at [361, 172] on p "Name En: Hotdog Sandwich Kaak" at bounding box center [331, 175] width 132 height 7
click at [362, 173] on span "Hotdog Sandwich Kaak" at bounding box center [373, 175] width 45 height 7
click at [361, 173] on span "Hotdog Sandwich Kaak" at bounding box center [373, 175] width 45 height 7
click at [520, 175] on span "سندويتش هوت دوج كعك" at bounding box center [517, 175] width 49 height 7
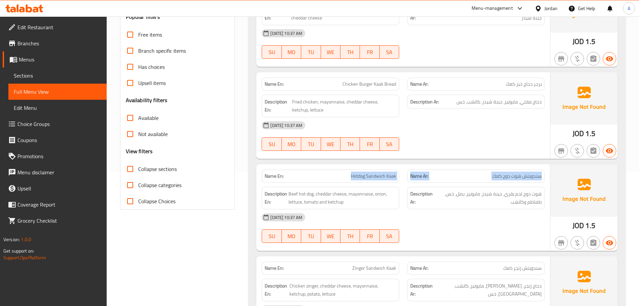
drag, startPoint x: 520, startPoint y: 175, endPoint x: 332, endPoint y: 178, distance: 187.9
click at [332, 178] on div "Name En: Hotdog Sandwich Kaak Name Ar: سندويتش هوت دوج كعك" at bounding box center [403, 175] width 291 height 21
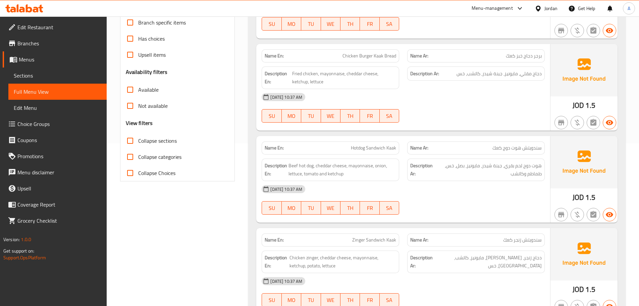
scroll to position [201, 0]
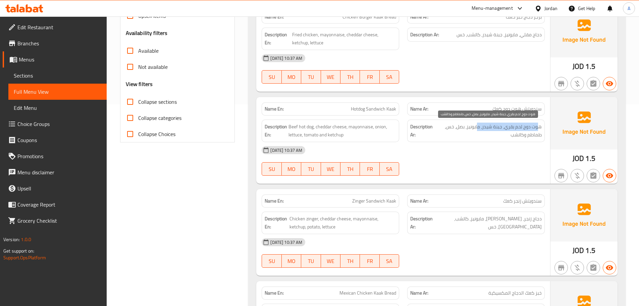
drag, startPoint x: 533, startPoint y: 128, endPoint x: 478, endPoint y: 125, distance: 55.8
click at [478, 125] on span "هوت دوج لحم بقري، جبنة شيدر، مايونيز، بصل، خس، طماطم وكاتشب" at bounding box center [489, 130] width 106 height 16
click at [471, 125] on span "هوت دوج لحم بقري، جبنة شيدر، مايونيز، بصل، خس، طماطم وكاتشب" at bounding box center [489, 130] width 106 height 16
drag, startPoint x: 471, startPoint y: 125, endPoint x: 453, endPoint y: 125, distance: 17.8
click at [453, 125] on span "هوت دوج لحم بقري، جبنة شيدر، مايونيز، بصل، خس، طماطم وكاتشب" at bounding box center [489, 130] width 106 height 16
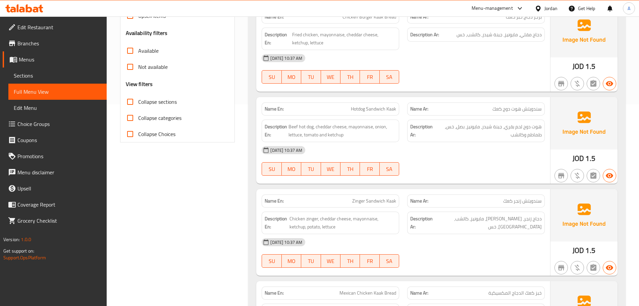
click at [470, 152] on div "[DATE] 10:37 AM" at bounding box center [403, 150] width 291 height 16
drag, startPoint x: 540, startPoint y: 132, endPoint x: 489, endPoint y: 141, distance: 52.0
click at [489, 141] on div "Description Ar: هوت دوج لحم بقري، جبنة شيدر، مايونيز، بصل، خس، طماطم وكاتشب" at bounding box center [476, 130] width 138 height 22
drag, startPoint x: 489, startPoint y: 148, endPoint x: 484, endPoint y: 151, distance: 5.3
click at [486, 150] on div "[DATE] 10:37 AM" at bounding box center [403, 150] width 291 height 16
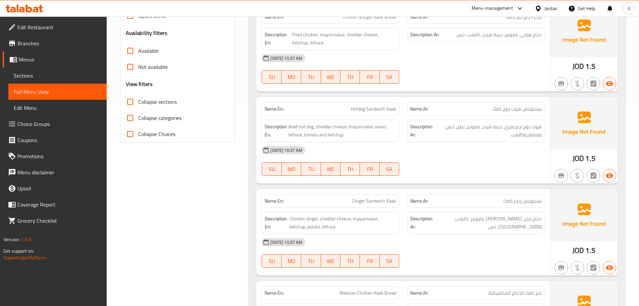
drag, startPoint x: 280, startPoint y: 127, endPoint x: 405, endPoint y: 155, distance: 128.4
click at [394, 152] on div "Name En: Hotdog Sandwich Kaak Name Ar: سندويتش هوت دوج كعك Description En: Beef…" at bounding box center [403, 140] width 294 height 87
click at [468, 170] on div "[DATE] 10:37 AM SU MO TU WE TH FR SA" at bounding box center [403, 161] width 291 height 38
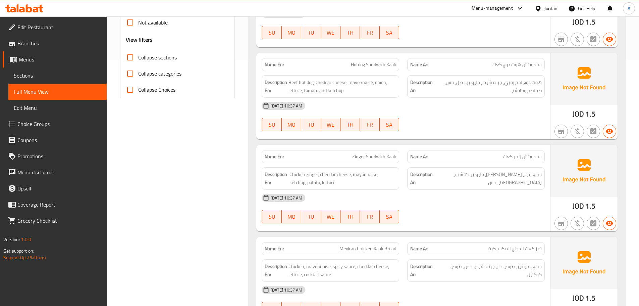
scroll to position [302, 0]
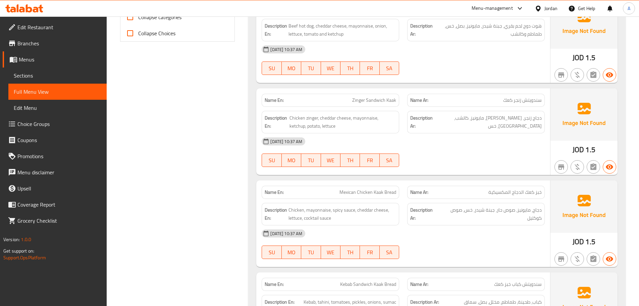
drag, startPoint x: 324, startPoint y: 102, endPoint x: 459, endPoint y: 123, distance: 136.2
click at [448, 120] on div "Name En: Zinger Sandwich Kaak Name Ar: سندويتش زنجر كعك Description En: Chicken…" at bounding box center [403, 131] width 294 height 87
click at [513, 169] on div at bounding box center [476, 167] width 146 height 8
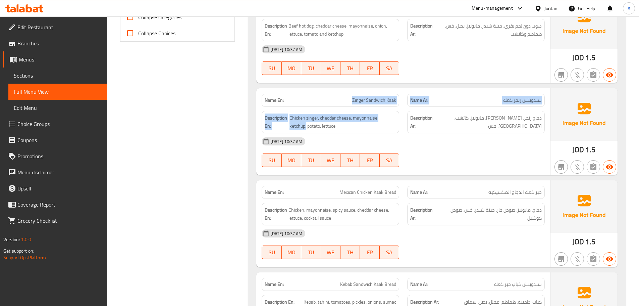
drag, startPoint x: 432, startPoint y: 114, endPoint x: 496, endPoint y: 149, distance: 72.2
click at [448, 120] on div "Name En: Zinger Sandwich Kaak Name Ar: سندويتش زنجر كعك Description En: Chicken…" at bounding box center [403, 131] width 294 height 87
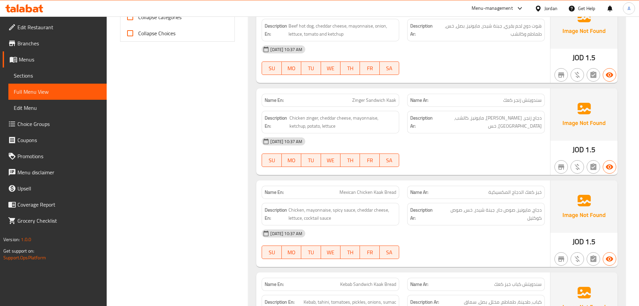
drag, startPoint x: 497, startPoint y: 151, endPoint x: 538, endPoint y: 127, distance: 47.5
click at [502, 149] on div "[DATE] 10:37 AM SU MO TU WE TH FR SA" at bounding box center [403, 152] width 291 height 38
click at [540, 117] on span "دجاج زنجر، [PERSON_NAME]، مايونيز، كاتشب، [GEOGRAPHIC_DATA]، خس" at bounding box center [488, 122] width 108 height 16
drag, startPoint x: 540, startPoint y: 117, endPoint x: 534, endPoint y: 117, distance: 6.4
click at [534, 117] on span "دجاج زنجر، [PERSON_NAME]، مايونيز، كاتشب، [GEOGRAPHIC_DATA]، خس" at bounding box center [488, 122] width 108 height 16
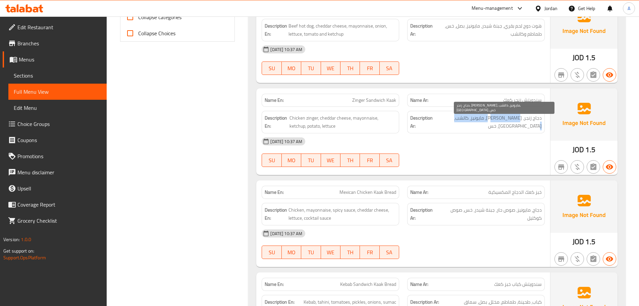
drag, startPoint x: 518, startPoint y: 118, endPoint x: 452, endPoint y: 136, distance: 68.5
click at [453, 118] on span "دجاج زنجر، [PERSON_NAME]، مايونيز، كاتشب، [GEOGRAPHIC_DATA]، خس" at bounding box center [488, 122] width 108 height 16
click at [452, 137] on div "[DATE] 10:37 AM" at bounding box center [403, 141] width 291 height 16
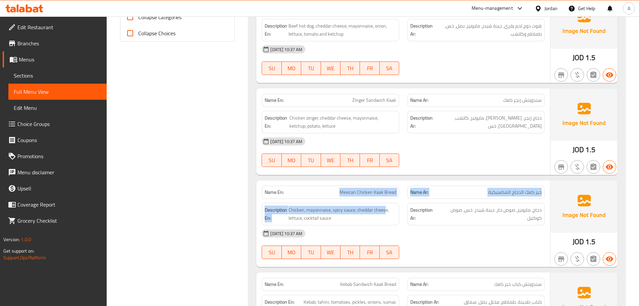
drag, startPoint x: 326, startPoint y: 191, endPoint x: 395, endPoint y: 198, distance: 68.9
click at [393, 200] on div "Name En: Mexican Chicken Kaak Bread Name Ar: خبز كعك الدجاج المكسيكية Descripti…" at bounding box center [403, 223] width 294 height 87
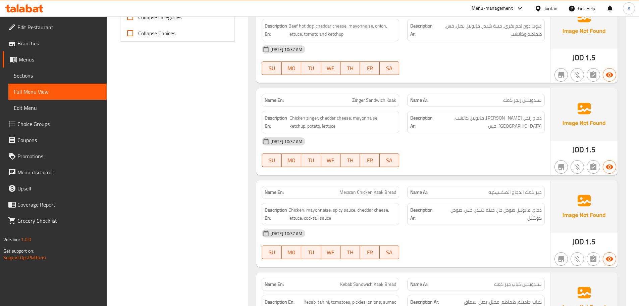
click at [446, 163] on div at bounding box center [476, 167] width 146 height 8
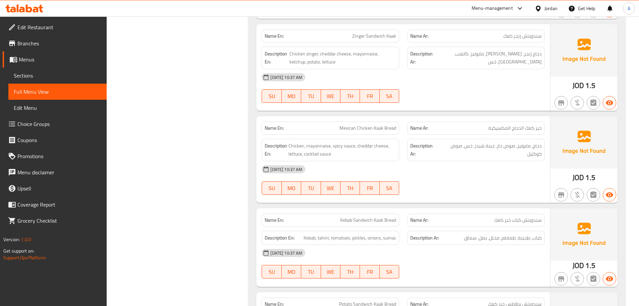
scroll to position [369, 0]
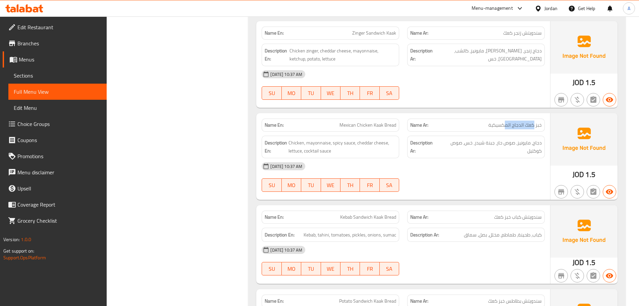
drag, startPoint x: 535, startPoint y: 126, endPoint x: 523, endPoint y: 169, distance: 44.9
click at [506, 128] on span "خبز كعك الدجاج المكسيكية" at bounding box center [515, 124] width 53 height 7
click at [524, 176] on div "[DATE] 10:37 AM SU MO TU WE TH FR SA" at bounding box center [403, 177] width 291 height 38
drag, startPoint x: 537, startPoint y: 142, endPoint x: 460, endPoint y: 144, distance: 76.5
click at [460, 144] on span "دجاج، مايونيز، صوص حار، جبنة شيدر، خس، صوص كوكتيل" at bounding box center [491, 147] width 102 height 16
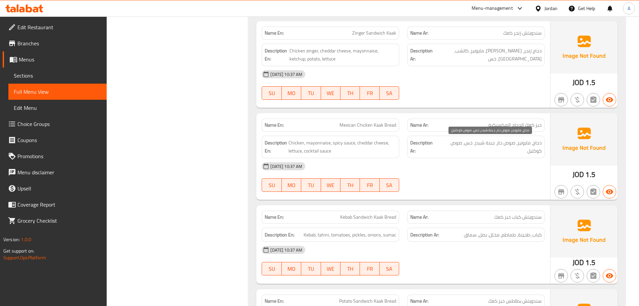
drag, startPoint x: 458, startPoint y: 163, endPoint x: 451, endPoint y: 164, distance: 7.8
click at [454, 164] on div "[DATE] 10:37 AM" at bounding box center [403, 166] width 291 height 16
drag, startPoint x: 366, startPoint y: 160, endPoint x: 432, endPoint y: 172, distance: 66.6
click at [424, 170] on div "Name En: Mexican Chicken Kaak Bread Name Ar: خبز كعك الدجاج المكسيكية Descripti…" at bounding box center [403, 156] width 294 height 87
click at [473, 188] on div at bounding box center [476, 192] width 146 height 8
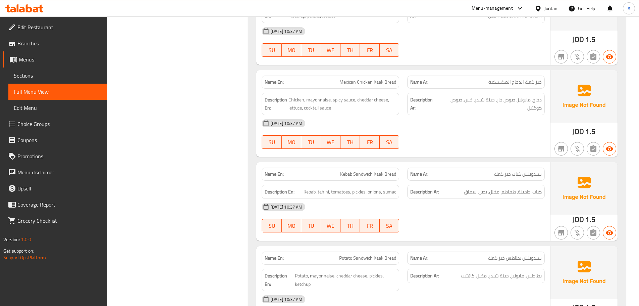
scroll to position [503, 0]
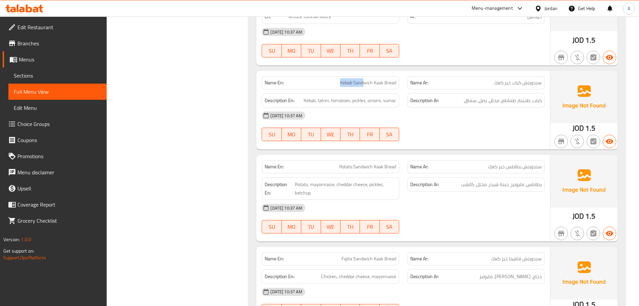
drag, startPoint x: 365, startPoint y: 84, endPoint x: 399, endPoint y: 97, distance: 36.4
click at [392, 91] on div "Name En: Kebab Sandwich Kaak Bread Name Ar: سندويتش كباب خبز كعك Description En…" at bounding box center [403, 110] width 294 height 79
drag, startPoint x: 464, startPoint y: 146, endPoint x: 500, endPoint y: 113, distance: 48.9
click at [464, 146] on div "Name En: Kebab Sandwich Kaak Bread Name Ar: سندويتش كباب خبز كعك Description En…" at bounding box center [403, 110] width 294 height 79
drag, startPoint x: 530, startPoint y: 84, endPoint x: 513, endPoint y: 85, distance: 16.5
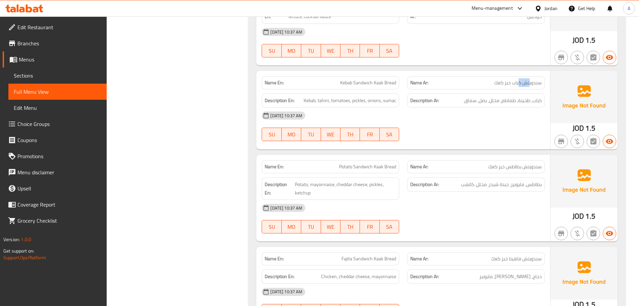
click at [515, 85] on span "سندويتش كباب خبز كعك" at bounding box center [518, 82] width 48 height 7
drag, startPoint x: 494, startPoint y: 123, endPoint x: 433, endPoint y: 115, distance: 62.0
click at [466, 125] on div "[DATE] 10:37 AM SU MO TU WE TH FR SA" at bounding box center [403, 126] width 291 height 38
drag, startPoint x: 339, startPoint y: 78, endPoint x: 385, endPoint y: 92, distance: 47.6
click at [376, 88] on div "Name En: Kebab Sandwich Kaak Bread" at bounding box center [331, 82] width 138 height 13
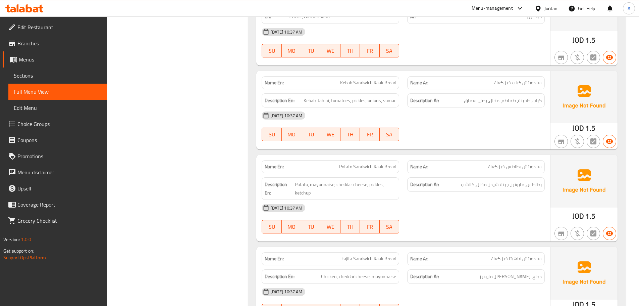
click at [443, 123] on div "[DATE] 10:37 AM" at bounding box center [403, 115] width 291 height 16
drag, startPoint x: 525, startPoint y: 101, endPoint x: 480, endPoint y: 107, distance: 44.8
click at [480, 105] on div "Description Ar: كباب، طحينة، طماطم، مخلل، بصل، سماق" at bounding box center [476, 100] width 138 height 14
drag
click at [486, 122] on div "[DATE] 10:37 AM" at bounding box center [403, 115] width 291 height 16
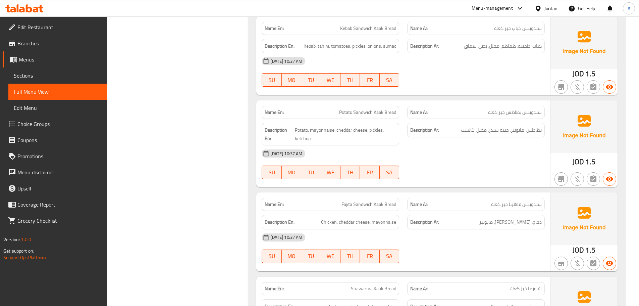
scroll to position [604, 0]
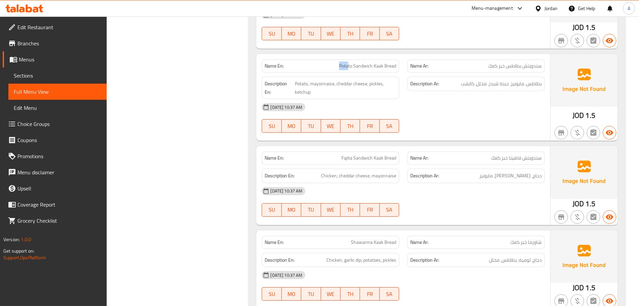
click at [397, 78] on div "Name En: Potato Sandwich Kaak Bread Name Ar: سندويتش بطاطس خبز كعك Description …" at bounding box center [403, 97] width 294 height 87
click at [454, 116] on div "[DATE] 10:37 AM SU MO TU WE TH FR SA" at bounding box center [403, 118] width 291 height 38
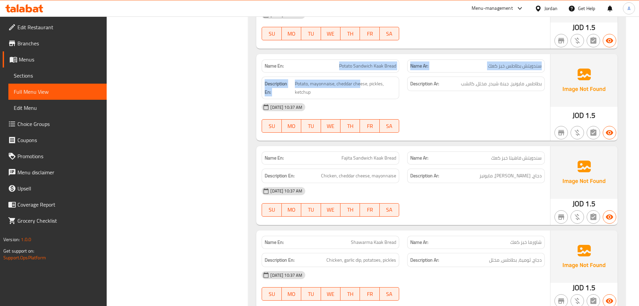
click at [362, 75] on div "Name En: Potato Sandwich Kaak Bread Name Ar: سندويتش بطاطس خبز كعك Description …" at bounding box center [403, 97] width 294 height 87
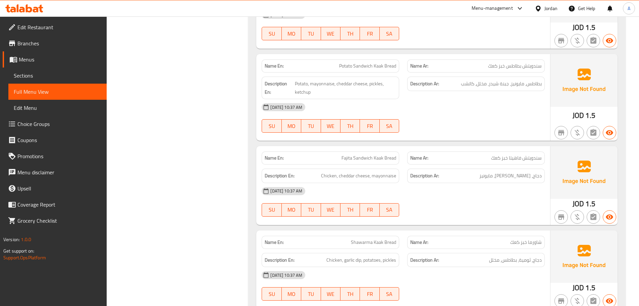
click at [450, 125] on div "[DATE] 10:37 AM SU MO TU WE TH FR SA" at bounding box center [403, 118] width 291 height 38
click at [485, 82] on span "بطاطس، مايونيز، جبنة شيدر، مخلل، كاتشب" at bounding box center [501, 84] width 81 height 8
click at [416, 152] on div "Name En: [PERSON_NAME] Kaak Bread Name Ar: سندويتش فاهيتا خبز كعك" at bounding box center [403, 157] width 291 height 21
click at [476, 132] on div at bounding box center [476, 133] width 146 height 8
click at [498, 155] on span "سندويتش فاهيتا خبز كعك" at bounding box center [516, 157] width 51 height 7
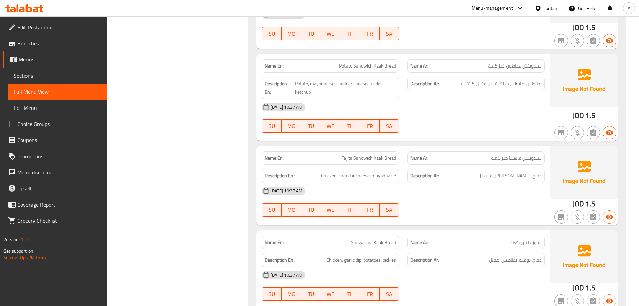
click at [493, 133] on div at bounding box center [476, 133] width 146 height 8
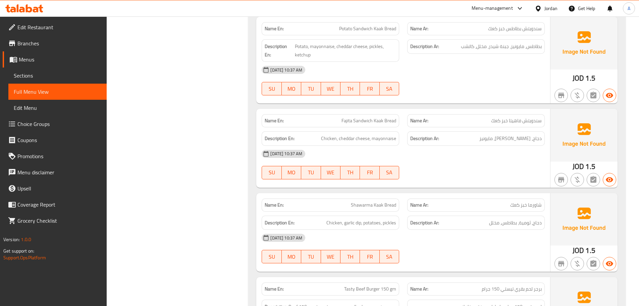
scroll to position [671, 0]
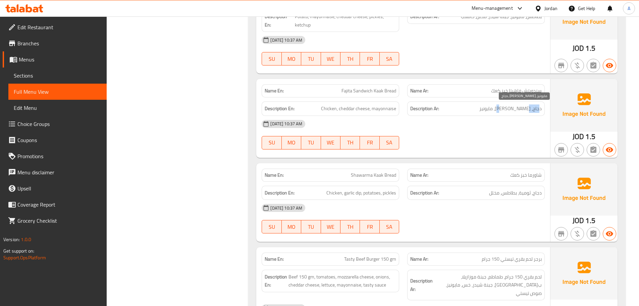
click at [527, 109] on span "دجاج، [PERSON_NAME]، مايونيز" at bounding box center [511, 108] width 62 height 8
click at [510, 131] on div "[DATE] 10:37 AM" at bounding box center [403, 124] width 291 height 16
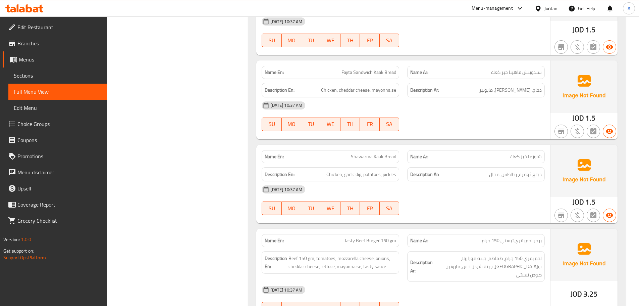
scroll to position [705, 0]
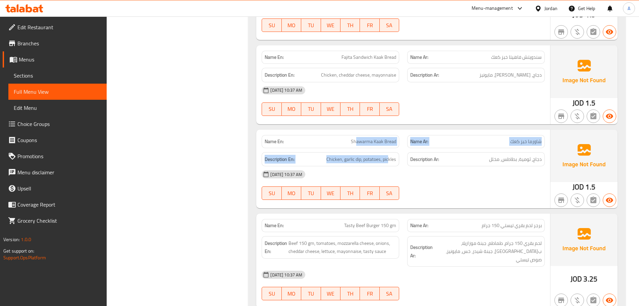
drag, startPoint x: 356, startPoint y: 142, endPoint x: 435, endPoint y: 155, distance: 79.9
click at [403, 150] on div "Name En: Shawarma Kaak Bread Name Ar: شاورما خبز كعك Description En: Chicken, g…" at bounding box center [403, 169] width 294 height 79
click at [501, 183] on div "[DATE] 10:37 AM SU MO TU WE TH FR SA" at bounding box center [403, 185] width 291 height 38
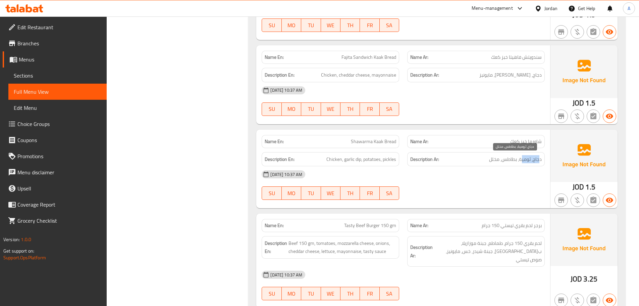
drag, startPoint x: 540, startPoint y: 156, endPoint x: 498, endPoint y: 210, distance: 68.0
click at [518, 161] on span "دجاج، ثومية، بطاطس، مخلل" at bounding box center [515, 159] width 53 height 8
click at [496, 214] on div "Name En: Tasty Beef Burger 150 gm Name Ar: برجر لحم بقري تيستي 150 جرام Descrip…" at bounding box center [403, 260] width 294 height 95
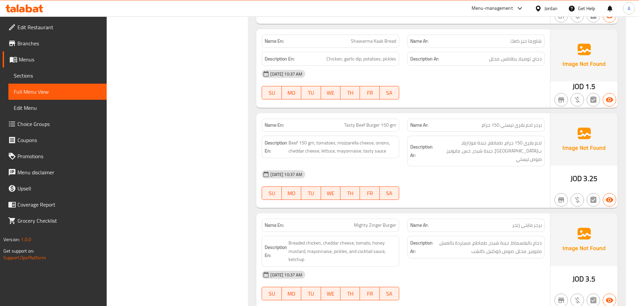
scroll to position [805, 0]
drag, startPoint x: 538, startPoint y: 123, endPoint x: 515, endPoint y: 121, distance: 22.9
click at [516, 121] on span "برجر لحم بقري تيستي 150 جرام" at bounding box center [512, 124] width 60 height 7
click at [492, 169] on div "[DATE] 10:37 AM" at bounding box center [403, 174] width 291 height 16
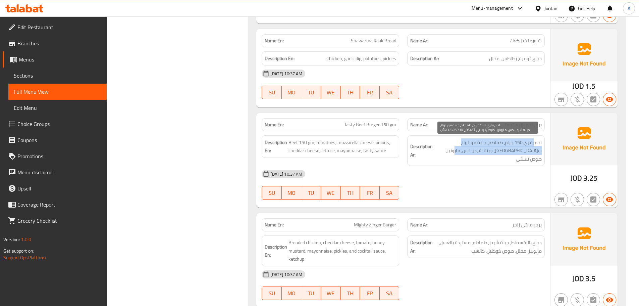
drag, startPoint x: 533, startPoint y: 140, endPoint x: 473, endPoint y: 150, distance: 61.2
click at [473, 150] on span "لحم بقري 150 جرام، طماطم، جبنة موزاريلا، ب[GEOGRAPHIC_DATA]، جبنة شيدر، خس، ماي…" at bounding box center [488, 150] width 108 height 25
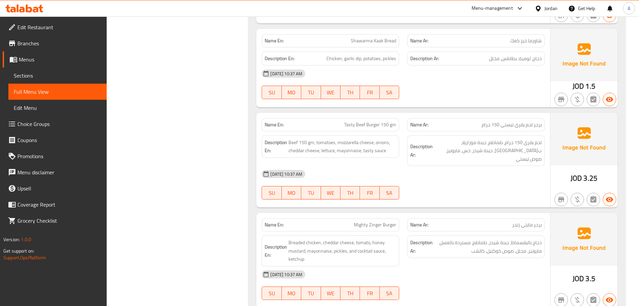
click at [468, 178] on div "[DATE] 10:37 AM SU MO TU WE TH FR SA" at bounding box center [403, 185] width 291 height 38
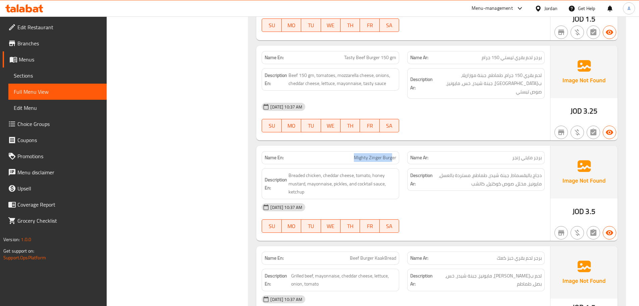
drag, startPoint x: 330, startPoint y: 143, endPoint x: 448, endPoint y: 129, distance: 119.3
click at [425, 150] on div "Name En: Mighty Zinger Burger Name Ar: برجر مايتي زنجر" at bounding box center [403, 157] width 291 height 21
drag, startPoint x: 452, startPoint y: 122, endPoint x: 346, endPoint y: 141, distance: 107.4
click at [451, 128] on div at bounding box center [476, 132] width 146 height 8
click at [274, 154] on strong "Name En:" at bounding box center [274, 157] width 19 height 7
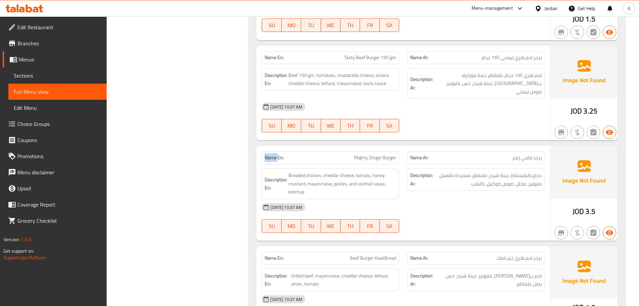
click at [274, 154] on strong "Name En:" at bounding box center [274, 157] width 19 height 7
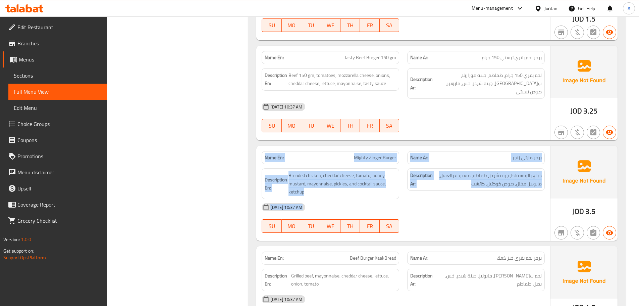
drag, startPoint x: 274, startPoint y: 150, endPoint x: 509, endPoint y: 202, distance: 240.8
click at [503, 204] on div "Name En: Mighty Zinger Burger Name Ar: برجر مايتي زنجر Description En: Breaded …" at bounding box center [403, 193] width 294 height 95
click at [509, 201] on div "[DATE] 10:37 AM" at bounding box center [403, 207] width 291 height 16
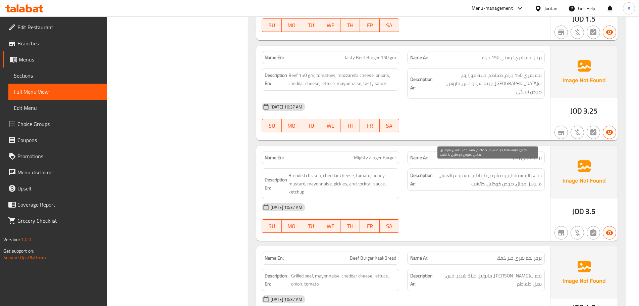
click at [539, 178] on span "دجاج بالبقسماط، جبنة شيدر، طماطم، مستردة بالعسل، مايونيز، مخلل، صوص كوكتيل، كات…" at bounding box center [488, 179] width 108 height 16
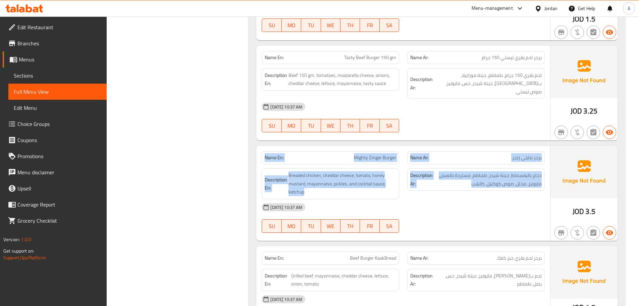
drag, startPoint x: 539, startPoint y: 178, endPoint x: 291, endPoint y: 150, distance: 249.6
click at [291, 150] on div "Name En: Mighty Zinger Burger Name Ar: برجر مايتي زنجر Description En: Breaded …" at bounding box center [403, 193] width 294 height 95
click at [284, 154] on strong "Name En:" at bounding box center [274, 157] width 19 height 7
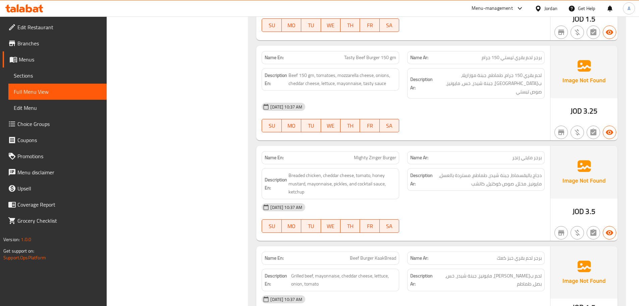
click at [284, 154] on strong "Name En:" at bounding box center [274, 157] width 19 height 7
click at [276, 154] on strong "Name En:" at bounding box center [274, 157] width 19 height 7
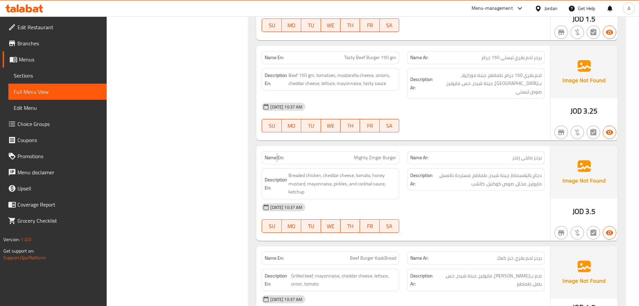
click at [276, 154] on strong "Name En:" at bounding box center [274, 157] width 19 height 7
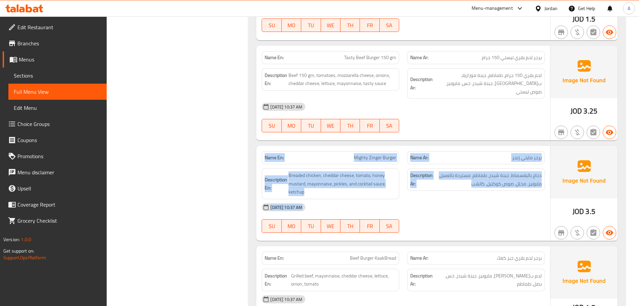
drag, startPoint x: 276, startPoint y: 150, endPoint x: 483, endPoint y: 210, distance: 215.1
click at [481, 209] on div "Name En: Mighty Zinger Burger Name Ar: برجر مايتي زنجر Description En: Breaded …" at bounding box center [403, 193] width 294 height 95
click at [490, 212] on div "[DATE] 10:37 AM SU MO TU WE TH FR SA" at bounding box center [403, 218] width 291 height 38
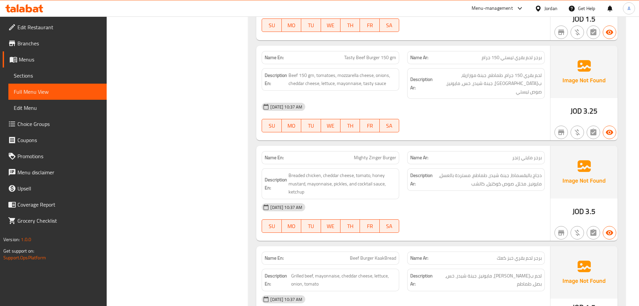
click at [527, 154] on span "برجر مايتي زنجر" at bounding box center [527, 157] width 30 height 7
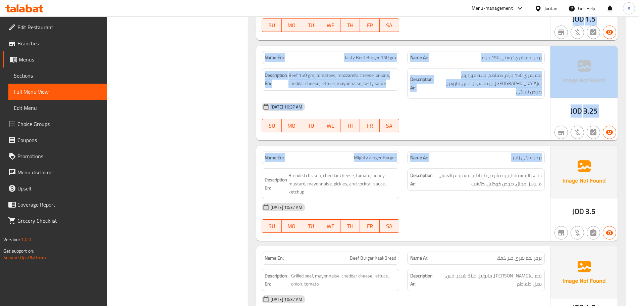
drag, startPoint x: 527, startPoint y: 150, endPoint x: 239, endPoint y: 142, distance: 288.4
click at [234, 141] on div "Filter Branches Branches Popular filters Free items Branch specific items Has c…" at bounding box center [373, 259] width 514 height 2090
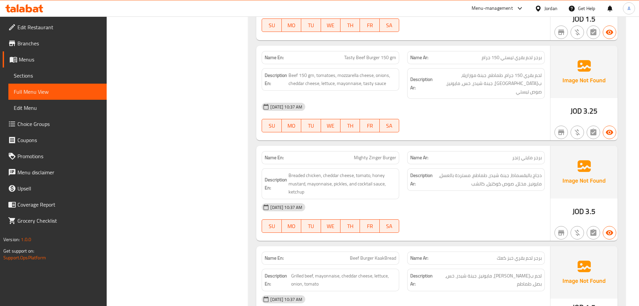
drag, startPoint x: 458, startPoint y: 204, endPoint x: 304, endPoint y: 171, distance: 156.9
click at [457, 204] on div "[DATE] 10:37 AM" at bounding box center [403, 207] width 291 height 16
click at [264, 151] on div "Name En: Mighty Zinger Burger" at bounding box center [331, 157] width 138 height 13
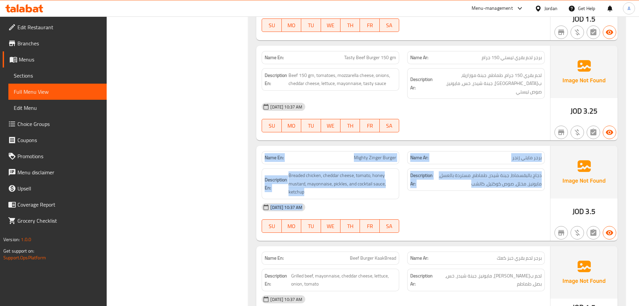
drag, startPoint x: 264, startPoint y: 150, endPoint x: 523, endPoint y: 223, distance: 269.5
click at [523, 223] on div "Name En: Mighty Zinger Burger Name Ar: برجر مايتي زنجر Description En: Breaded …" at bounding box center [403, 193] width 294 height 95
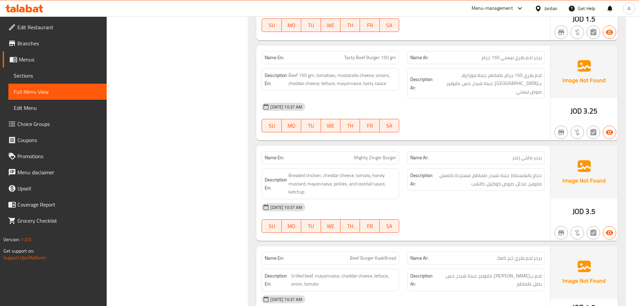
click at [514, 208] on div "[DATE] 10:37 AM SU MO TU WE TH FR SA" at bounding box center [403, 218] width 291 height 38
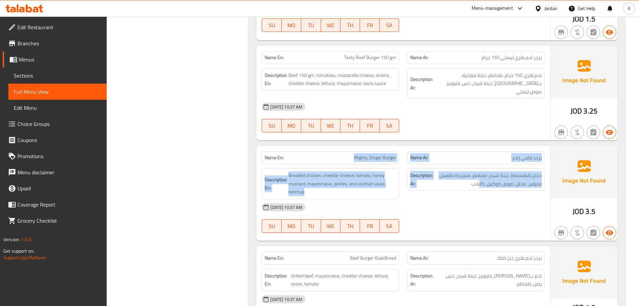
drag, startPoint x: 361, startPoint y: 149, endPoint x: 499, endPoint y: 187, distance: 143.0
click at [495, 184] on div "Name En: Mighty Zinger Burger Name Ar: برجر مايتي زنجر Description En: Breaded …" at bounding box center [403, 193] width 294 height 95
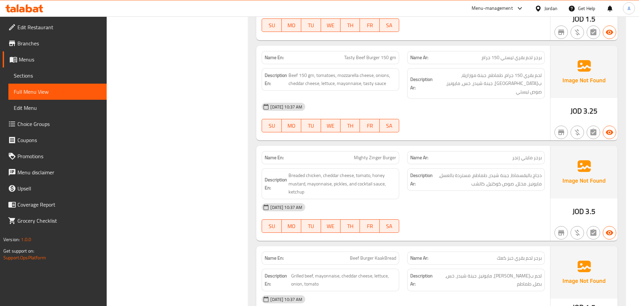
click at [499, 199] on div "[DATE] 10:37 AM" at bounding box center [403, 207] width 291 height 16
click at [540, 171] on span "دجاج بالبقسماط، جبنة شيدر، طماطم، مستردة بالعسل، مايونيز، مخلل، صوص كوكتيل، كات…" at bounding box center [488, 179] width 108 height 16
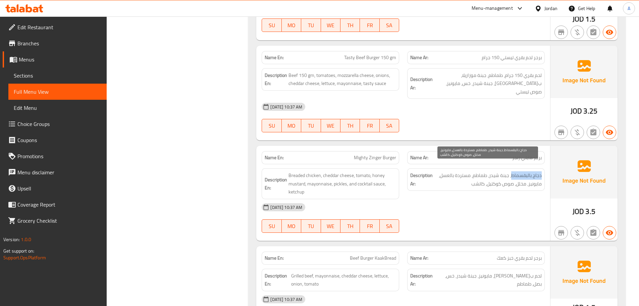
drag, startPoint x: 540, startPoint y: 164, endPoint x: 517, endPoint y: 164, distance: 23.5
click at [517, 171] on span "دجاج بالبقسماط، جبنة شيدر، طماطم، مستردة بالعسل، مايونيز، مخلل، صوص كوكتيل، كات…" at bounding box center [488, 179] width 108 height 16
click at [513, 171] on span "دجاج بالبقسماط، جبنة شيدر، طماطم، مستردة بالعسل، مايونيز، مخلل، صوص كوكتيل، كات…" at bounding box center [488, 179] width 108 height 16
click at [505, 171] on span "دجاج بالبقسماط، جبنة شيدر، طماطم، مستردة بالعسل، مايونيز، مخلل، صوص كوكتيل، كات…" at bounding box center [488, 179] width 108 height 16
drag, startPoint x: 505, startPoint y: 166, endPoint x: 493, endPoint y: 167, distance: 11.8
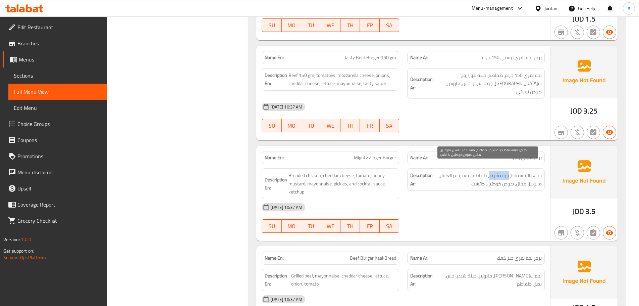
click at [493, 171] on span "دجاج بالبقسماط، جبنة شيدر، طماطم، مستردة بالعسل، مايونيز، مخلل، صوص كوكتيل، كات…" at bounding box center [488, 179] width 108 height 16
click at [481, 171] on span "دجاج بالبقسماط، جبنة شيدر، طماطم، مستردة بالعسل، مايونيز، مخلل، صوص كوكتيل، كات…" at bounding box center [488, 179] width 108 height 16
drag, startPoint x: 481, startPoint y: 167, endPoint x: 479, endPoint y: 175, distance: 8.6
click at [479, 175] on span "دجاج بالبقسماط، جبنة شيدر، طماطم، مستردة بالعسل، مايونيز، مخلل، صوص كوكتيل، كات…" at bounding box center [488, 179] width 108 height 16
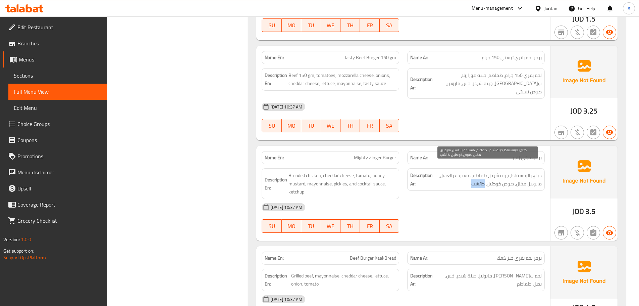
click at [479, 175] on span "دجاج بالبقسماط، جبنة شيدر، طماطم، مستردة بالعسل، مايونيز، مخلل، صوص كوكتيل، كات…" at bounding box center [488, 179] width 108 height 16
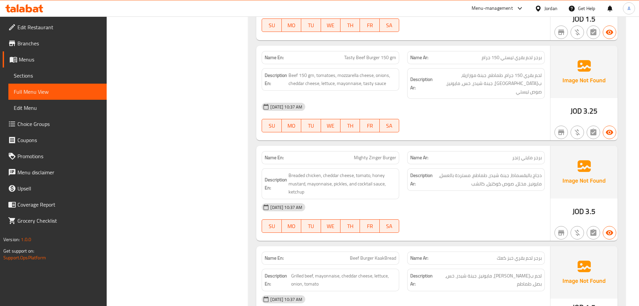
drag, startPoint x: 472, startPoint y: 205, endPoint x: 468, endPoint y: 204, distance: 3.6
click at [471, 206] on div "[DATE] 10:37 AM" at bounding box center [403, 207] width 291 height 16
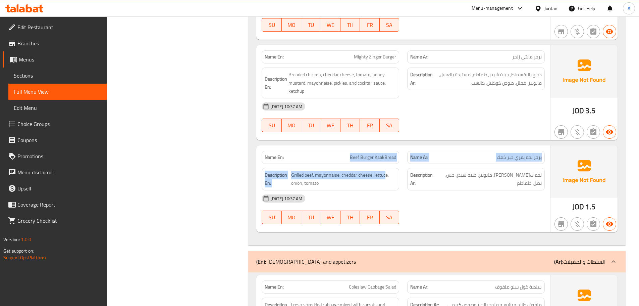
drag, startPoint x: 360, startPoint y: 151, endPoint x: 477, endPoint y: 204, distance: 128.4
click at [424, 172] on div "Name En: Beef Burger KaakBread Name Ar: برجر لحم بقري خبز كعك Description En: G…" at bounding box center [403, 188] width 294 height 87
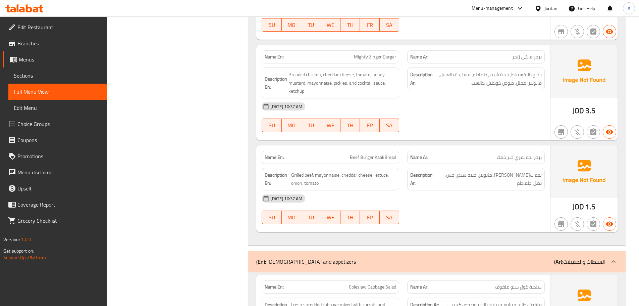
click at [477, 204] on div "[DATE] 10:37 AM SU MO TU WE TH FR SA" at bounding box center [403, 209] width 291 height 38
drag, startPoint x: 355, startPoint y: 144, endPoint x: 380, endPoint y: 152, distance: 25.9
click at [378, 154] on span "Beef Burger KaakBread" at bounding box center [373, 157] width 46 height 7
click at [477, 204] on div "[DATE] 10:37 AM SU MO TU WE TH FR SA" at bounding box center [403, 209] width 291 height 38
click at [386, 154] on span "Beef Burger KaakBread" at bounding box center [373, 157] width 46 height 7
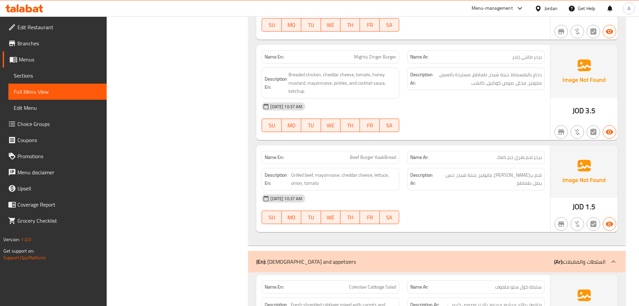
click at [538, 154] on span "برجر لحم بقري خبز كعك" at bounding box center [519, 157] width 45 height 7
drag, startPoint x: 526, startPoint y: 149, endPoint x: 496, endPoint y: 149, distance: 29.5
click at [496, 154] on p "Name Ar: برجر لحم بقري خبز كعك" at bounding box center [476, 157] width 132 height 7
click at [476, 207] on div "[DATE] 10:37 AM SU MO TU WE TH FR SA" at bounding box center [403, 209] width 291 height 38
drag, startPoint x: 539, startPoint y: 164, endPoint x: 456, endPoint y: 190, distance: 86.8
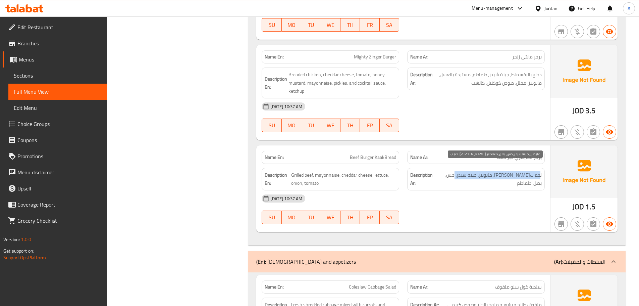
click at [456, 171] on span "لحم ب[PERSON_NAME]، مايونيز، جبنة شيدر، خس، بصل، طماطم" at bounding box center [489, 179] width 105 height 16
click at [456, 190] on div "[DATE] 10:37 AM" at bounding box center [403, 198] width 291 height 16
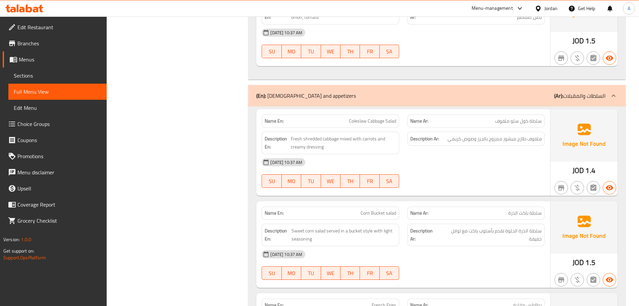
scroll to position [1141, 0]
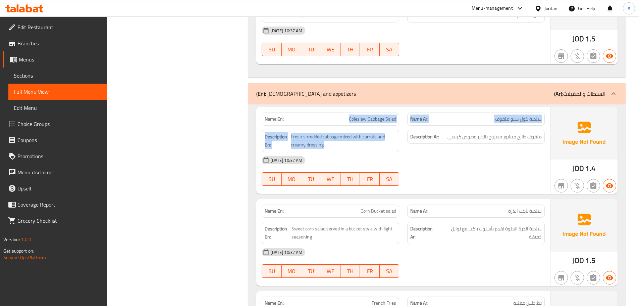
drag, startPoint x: 350, startPoint y: 113, endPoint x: 428, endPoint y: 128, distance: 78.8
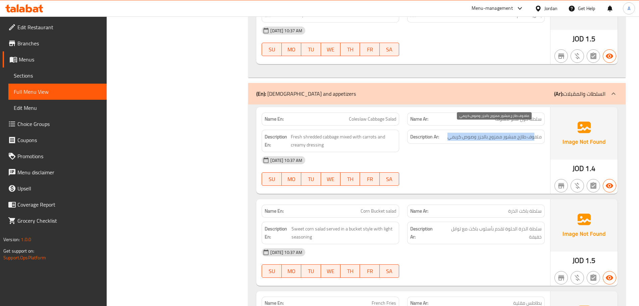
drag, startPoint x: 536, startPoint y: 127, endPoint x: 444, endPoint y: 130, distance: 91.3
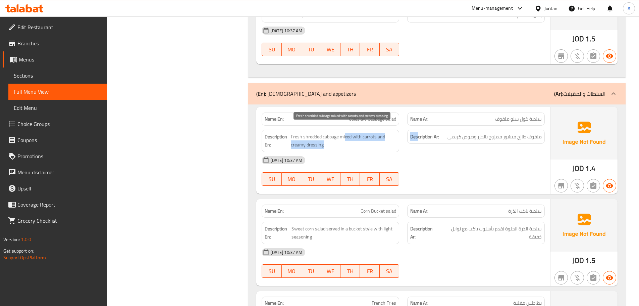
drag, startPoint x: 346, startPoint y: 128, endPoint x: 422, endPoint y: 132, distance: 76.6
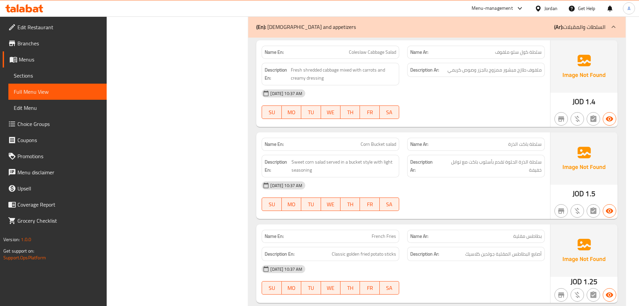
scroll to position [1208, 0]
drag, startPoint x: 405, startPoint y: 141, endPoint x: 411, endPoint y: 140, distance: 6.1
drag, startPoint x: 363, startPoint y: 139, endPoint x: 412, endPoint y: 143, distance: 48.8
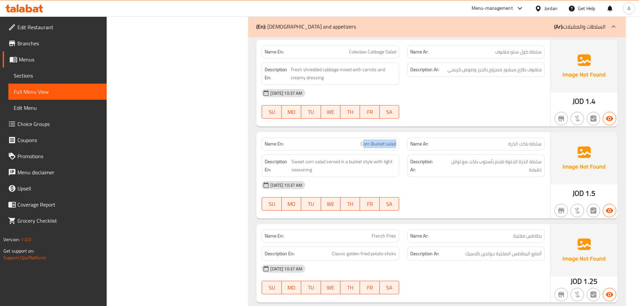
drag, startPoint x: 526, startPoint y: 135, endPoint x: 500, endPoint y: 143, distance: 27.0
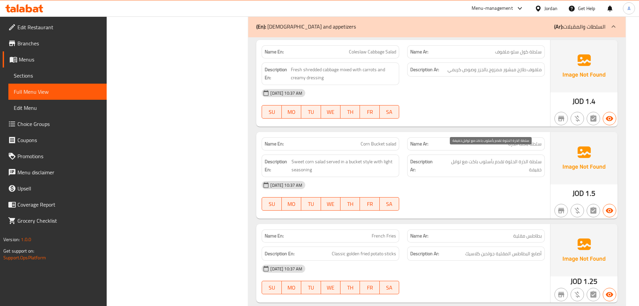
click at [533, 157] on span "سلطة الذرة الحلوة تقدم بأسلوب باكت مع توابل خفيفة" at bounding box center [491, 165] width 102 height 16
drag, startPoint x: 533, startPoint y: 153, endPoint x: 463, endPoint y: 148, distance: 70.3
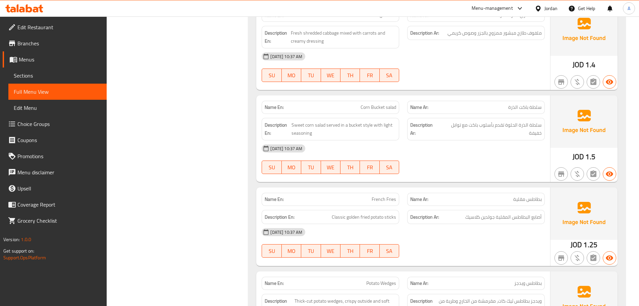
scroll to position [1309, 0]
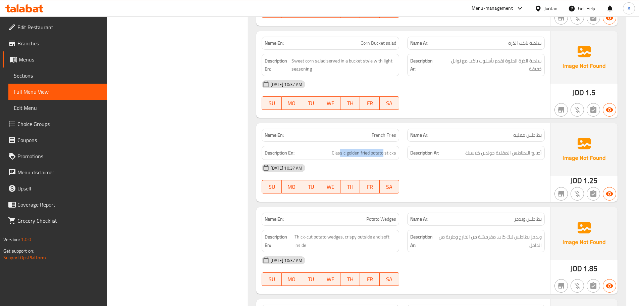
drag, startPoint x: 340, startPoint y: 134, endPoint x: 397, endPoint y: 137, distance: 56.5
drag, startPoint x: 445, startPoint y: 178, endPoint x: 462, endPoint y: 173, distance: 17.6
click at [536, 149] on span "أصابع البطاطس المقلية جولدين كلاسيك" at bounding box center [503, 153] width 77 height 8
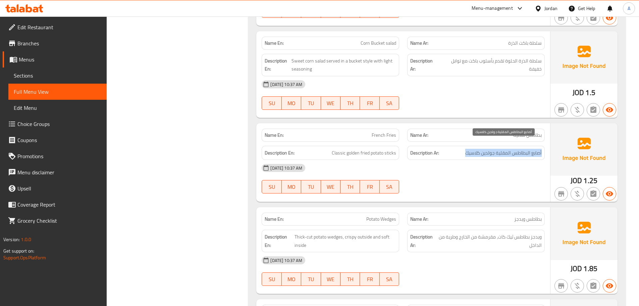
drag, startPoint x: 536, startPoint y: 144, endPoint x: 478, endPoint y: 142, distance: 58.4
click at [478, 149] on span "أصابع البطاطس المقلية جولدين كلاسيك" at bounding box center [503, 153] width 77 height 8
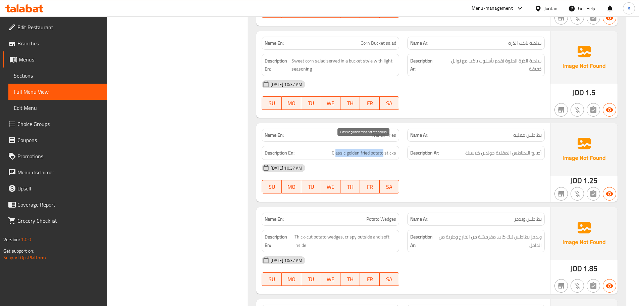
drag, startPoint x: 336, startPoint y: 139, endPoint x: 395, endPoint y: 151, distance: 60.0
drag, startPoint x: 350, startPoint y: 147, endPoint x: 475, endPoint y: 172, distance: 127.0
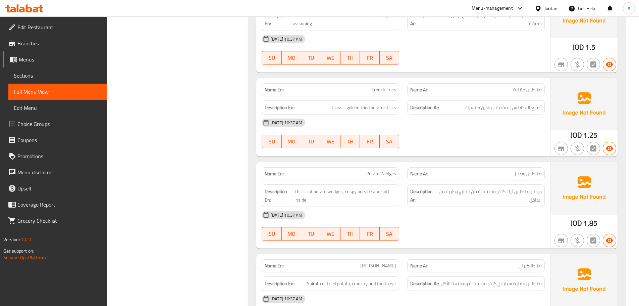
scroll to position [1409, 0]
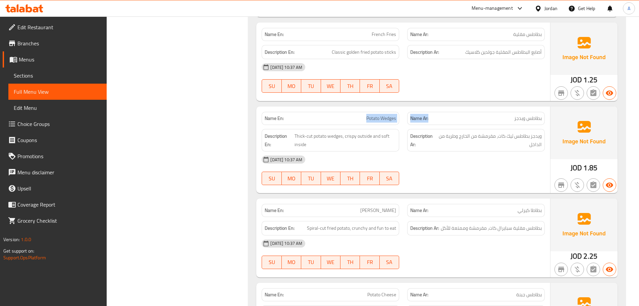
drag, startPoint x: 384, startPoint y: 111, endPoint x: 487, endPoint y: 114, distance: 103.1
click at [534, 132] on span "ويدجز بطاطس ثيك كات، مقرمشة من الخارج وطرية من الداخل" at bounding box center [490, 140] width 104 height 16
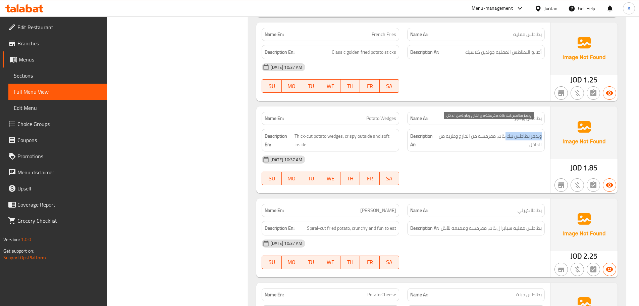
drag, startPoint x: 534, startPoint y: 127, endPoint x: 507, endPoint y: 127, distance: 26.9
click at [507, 132] on span "ويدجز بطاطس ثيك كات، مقرمشة من الخارج وطرية من الداخل" at bounding box center [490, 140] width 104 height 16
drag, startPoint x: 493, startPoint y: 126, endPoint x: 487, endPoint y: 126, distance: 6.0
click at [487, 132] on span "ويدجز بطاطس ثيك كات، مقرمشة من الخارج وطرية من الداخل" at bounding box center [490, 140] width 104 height 16
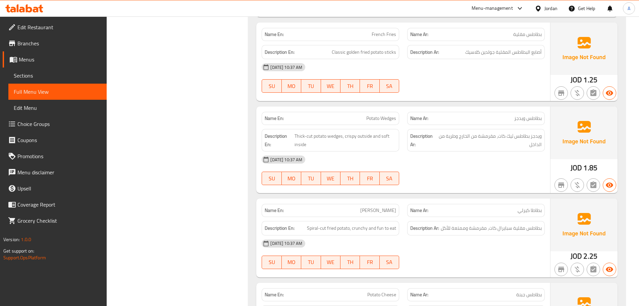
drag, startPoint x: 426, startPoint y: 115, endPoint x: 431, endPoint y: 126, distance: 12.0
click at [496, 133] on span "ويدجز بطاطس ثيك كات، مقرمشة من الخارج وطرية من الداخل" at bounding box center [490, 140] width 104 height 16
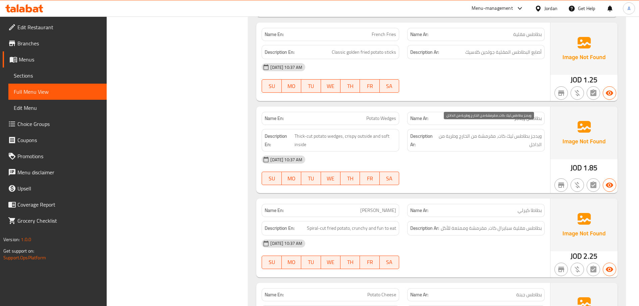
click at [496, 133] on span "ويدجز بطاطس ثيك كات، مقرمشة من الخارج وطرية من الداخل" at bounding box center [490, 140] width 104 height 16
click at [496, 132] on span "ويدجز بطاطس ثيك كات، مقرمشة من الخارج وطرية من الداخل" at bounding box center [490, 140] width 104 height 16
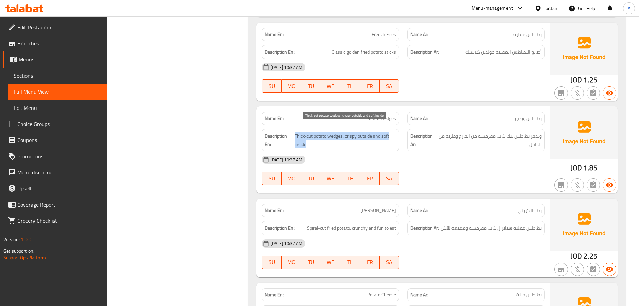
drag, startPoint x: 294, startPoint y: 131, endPoint x: 357, endPoint y: 139, distance: 63.4
click at [352, 139] on span "Thick-cut potato wedges, crispy outside and soft inside" at bounding box center [346, 140] width 102 height 16
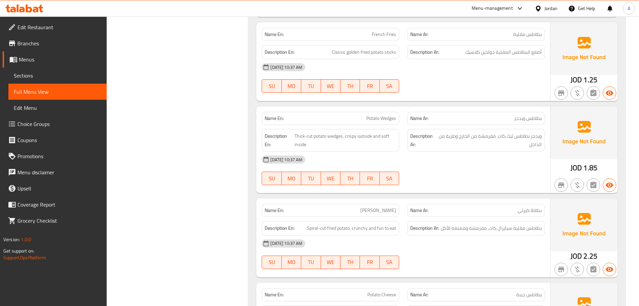
drag, startPoint x: 429, startPoint y: 167, endPoint x: 315, endPoint y: 137, distance: 118.1
drag, startPoint x: 301, startPoint y: 128, endPoint x: 338, endPoint y: 135, distance: 37.2
click at [333, 133] on span "Thick-cut potato wedges, crispy outside and soft inside" at bounding box center [346, 140] width 102 height 16
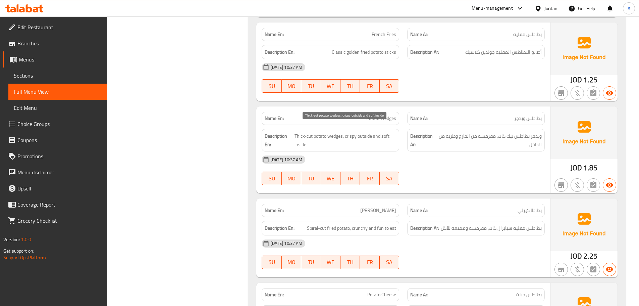
click at [337, 132] on span "Thick-cut potato wedges, crispy outside and soft inside" at bounding box center [346, 140] width 102 height 16
drag, startPoint x: 337, startPoint y: 129, endPoint x: 321, endPoint y: 129, distance: 16.1
click at [321, 132] on span "Thick-cut potato wedges, crispy outside and soft inside" at bounding box center [346, 140] width 102 height 16
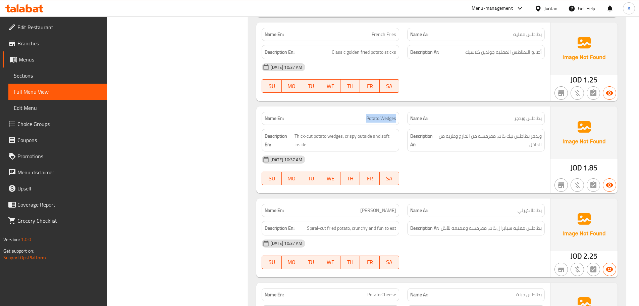
drag, startPoint x: 375, startPoint y: 107, endPoint x: 387, endPoint y: 108, distance: 11.8
copy span "Potato Wedges"
click at [26, 76] on span "Sections" at bounding box center [58, 75] width 88 height 8
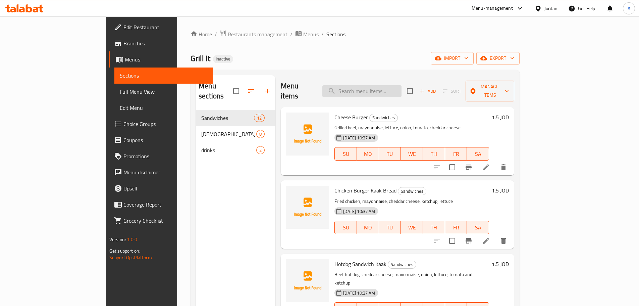
click at [388, 85] on input "search" at bounding box center [361, 91] width 79 height 12
paste input "Potato Wedges"
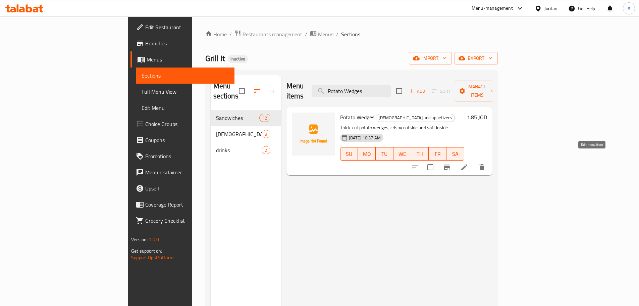
type input "Potato Wedges"
click at [474, 161] on li at bounding box center [464, 167] width 19 height 12
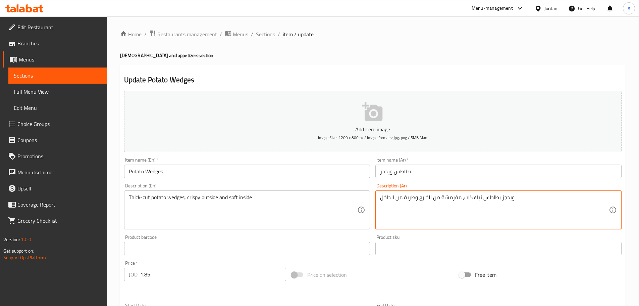
drag, startPoint x: 478, startPoint y: 197, endPoint x: 469, endPoint y: 197, distance: 9.4
click at [469, 197] on textarea "ويدجز بطاطس ثيك كات، مقرمشة من الخارج وطرية من الداخل" at bounding box center [494, 210] width 229 height 32
type textarea "ويدجز بطاطس قطع سميكة، مقرمشة من الخارج وطرية من الداخل"
click at [459, 167] on input "بطاطس ويدجز" at bounding box center [499, 170] width 246 height 13
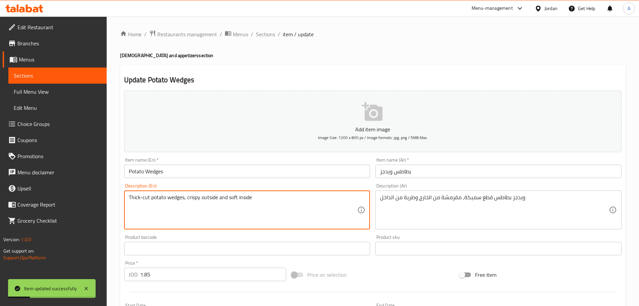
drag, startPoint x: 130, startPoint y: 197, endPoint x: 169, endPoint y: 194, distance: 39.0
click at [169, 194] on textarea "Thick-cut potato wedges, crispy outside and soft inside" at bounding box center [243, 210] width 229 height 32
click at [432, 61] on div "Home / Restaurants management / Menus / Sections / item / update Salads and app…" at bounding box center [373, 245] width 506 height 431
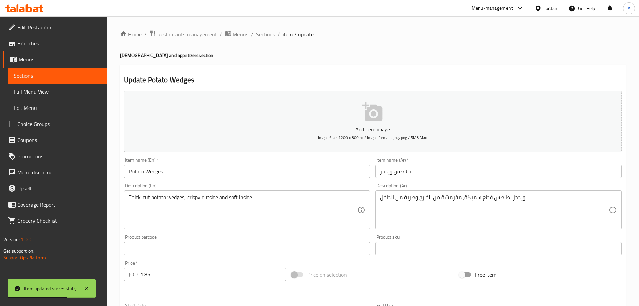
click at [85, 87] on link "Full Menu View" at bounding box center [57, 92] width 98 height 16
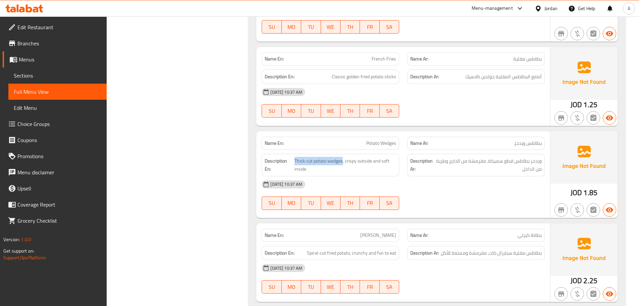
scroll to position [1518, 0]
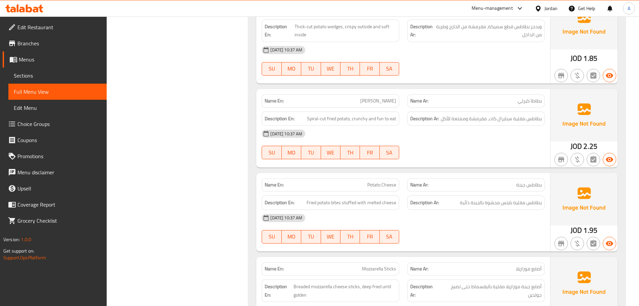
drag, startPoint x: 469, startPoint y: 159, endPoint x: 475, endPoint y: 157, distance: 6.7
drag, startPoint x: 369, startPoint y: 90, endPoint x: 420, endPoint y: 107, distance: 54.0
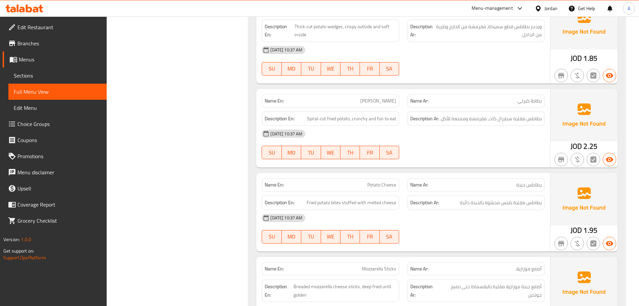
drag, startPoint x: 454, startPoint y: 127, endPoint x: 507, endPoint y: 126, distance: 52.7
drag, startPoint x: 531, startPoint y: 110, endPoint x: 503, endPoint y: 111, distance: 27.2
click at [503, 114] on span "بطاطس مقلية سبايرال كات، مقرمشة وممتعة للأكل" at bounding box center [491, 118] width 101 height 8
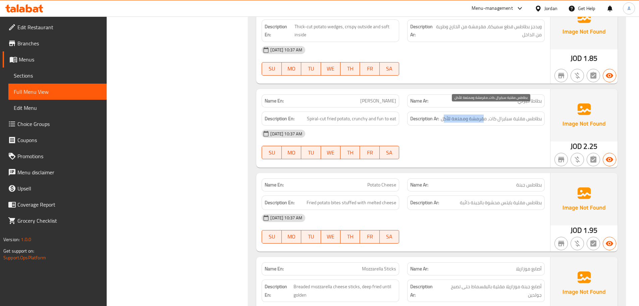
drag, startPoint x: 485, startPoint y: 110, endPoint x: 445, endPoint y: 109, distance: 40.3
click at [445, 114] on span "بطاطس مقلية سبايرال كات، مقرمشة وممتعة للأكل" at bounding box center [491, 118] width 101 height 8
drag, startPoint x: 465, startPoint y: 142, endPoint x: 452, endPoint y: 150, distance: 15.3
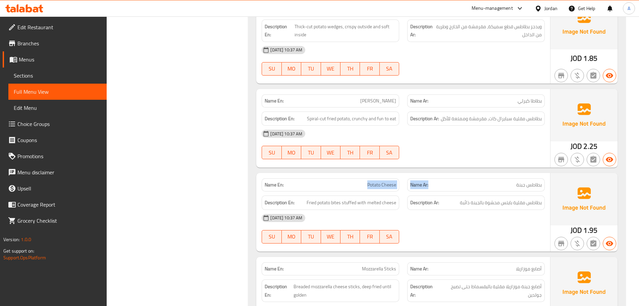
drag, startPoint x: 385, startPoint y: 175, endPoint x: 466, endPoint y: 170, distance: 82.1
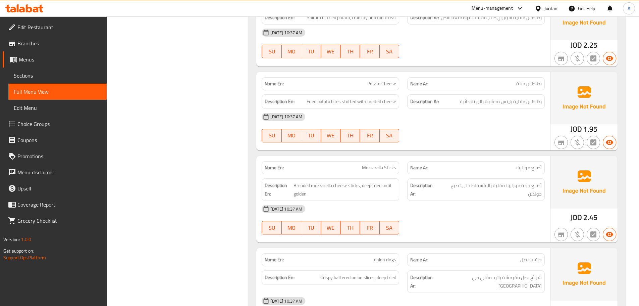
scroll to position [1619, 0]
drag, startPoint x: 356, startPoint y: 89, endPoint x: 400, endPoint y: 96, distance: 44.5
drag, startPoint x: 350, startPoint y: 164, endPoint x: 414, endPoint y: 149, distance: 66.4
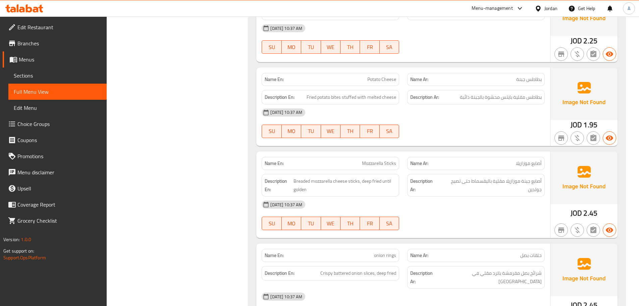
scroll to position [1652, 0]
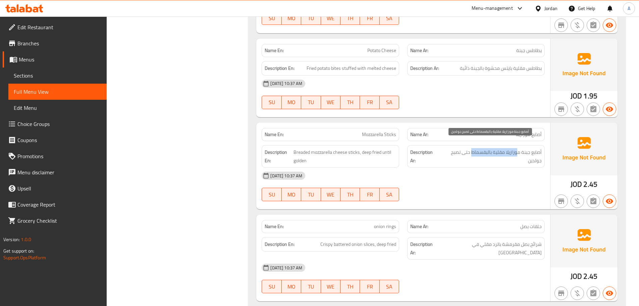
drag, startPoint x: 518, startPoint y: 142, endPoint x: 473, endPoint y: 147, distance: 44.9
click at [473, 148] on span "أصابع جبنة موزاريلا مقلية بالبقسماط حتى تصبح جولدين" at bounding box center [491, 156] width 102 height 16
click at [472, 148] on span "أصابع جبنة موزاريلا مقلية بالبقسماط حتى تصبح جولدين" at bounding box center [491, 156] width 102 height 16
drag, startPoint x: 467, startPoint y: 147, endPoint x: 460, endPoint y: 147, distance: 6.7
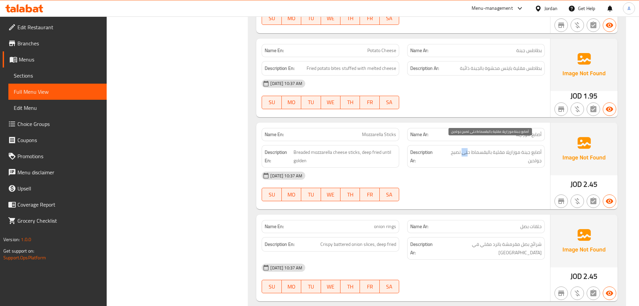
click at [461, 148] on span "أصابع جبنة موزاريلا مقلية بالبقسماط حتى تصبح جولدين" at bounding box center [491, 156] width 102 height 16
drag, startPoint x: 346, startPoint y: 139, endPoint x: 445, endPoint y: 158, distance: 100.9
drag, startPoint x: 451, startPoint y: 162, endPoint x: 410, endPoint y: 188, distance: 49.2
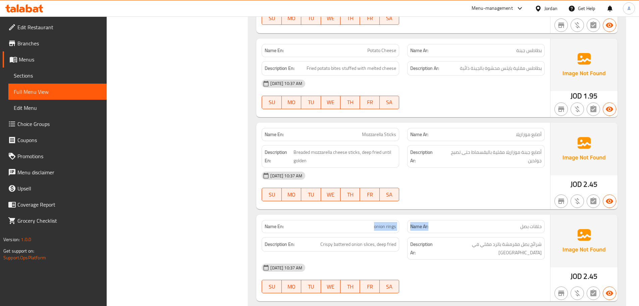
drag, startPoint x: 367, startPoint y: 215, endPoint x: 446, endPoint y: 207, distance: 79.2
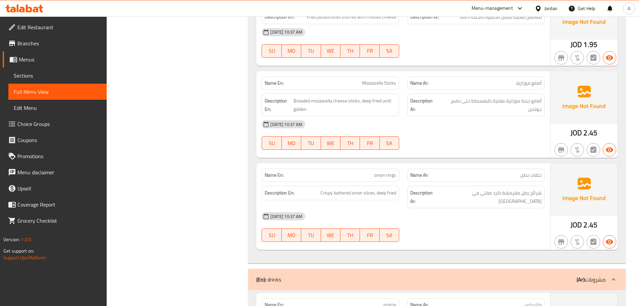
scroll to position [1787, 0]
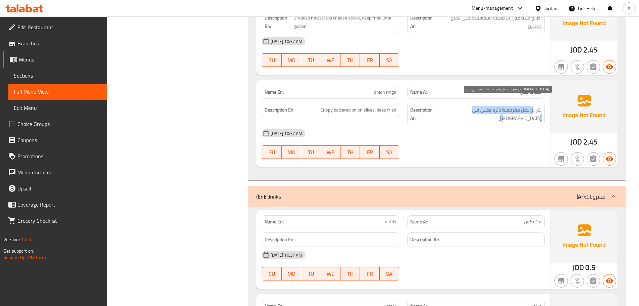
drag, startPoint x: 533, startPoint y: 101, endPoint x: 468, endPoint y: 125, distance: 69.0
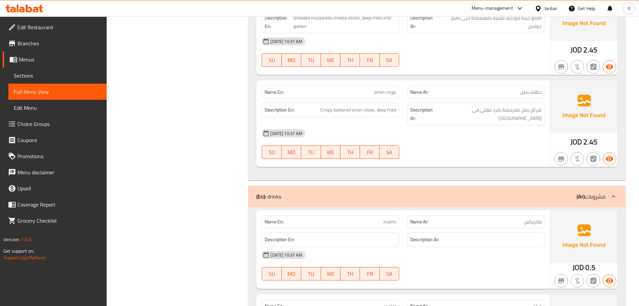
drag, startPoint x: 338, startPoint y: 96, endPoint x: 455, endPoint y: 125, distance: 120.1
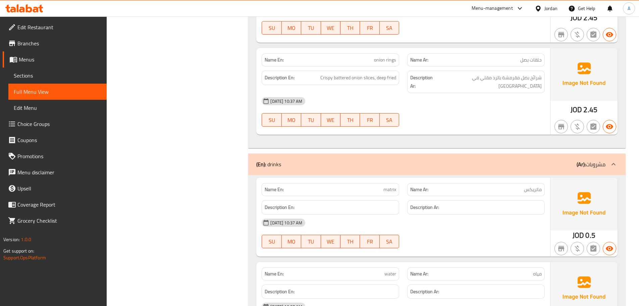
scroll to position [1864, 0]
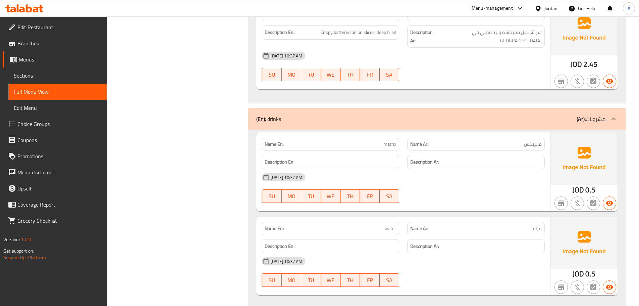
drag, startPoint x: 369, startPoint y: 126, endPoint x: 473, endPoint y: 164, distance: 110.8
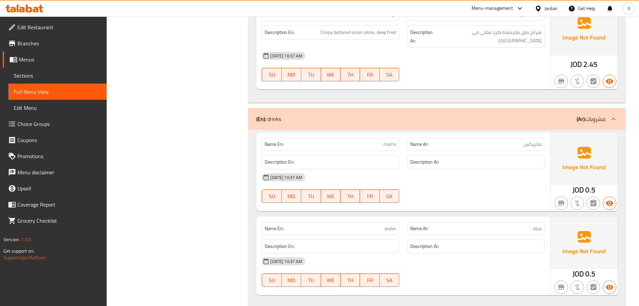
scroll to position [0, 0]
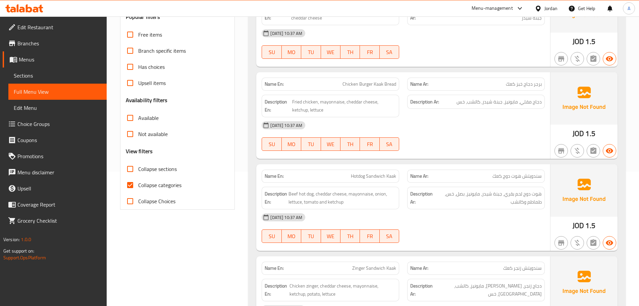
click at [146, 183] on span "Collapse categories" at bounding box center [159, 185] width 43 height 8
click at [138, 183] on input "Collapse categories" at bounding box center [130, 185] width 16 height 16
checkbox input "false"
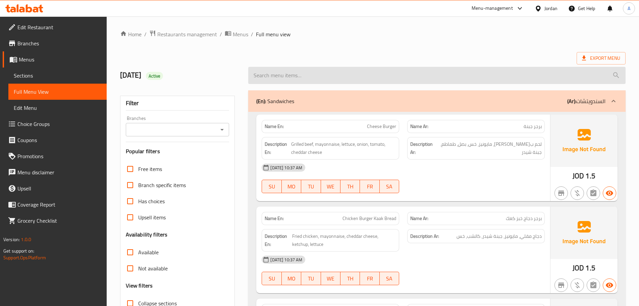
click at [607, 69] on input "search" at bounding box center [437, 75] width 378 height 17
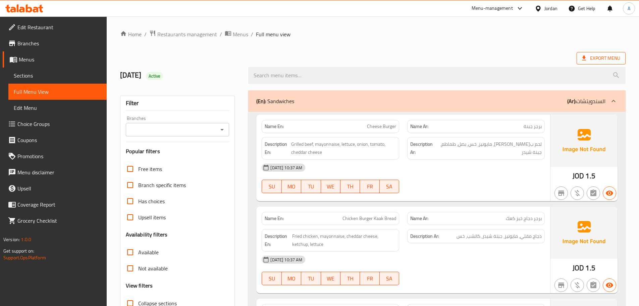
click at [605, 59] on span "Export Menu" at bounding box center [601, 58] width 38 height 8
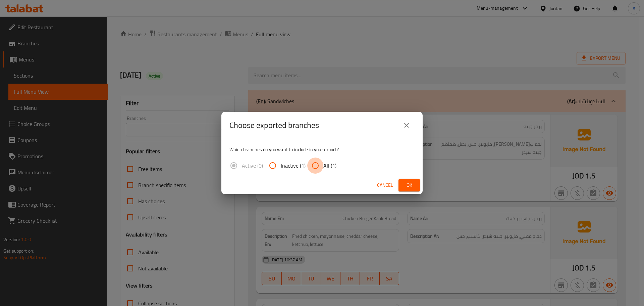
click at [313, 163] on input "All (1)" at bounding box center [315, 165] width 16 height 16
radio input "true"
click at [406, 182] on span "Ok" at bounding box center [409, 185] width 11 height 8
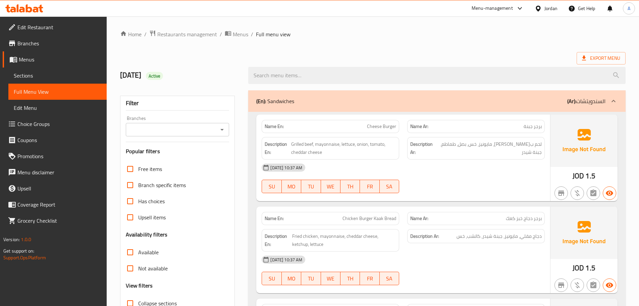
click at [382, 52] on div "Export Menu" at bounding box center [373, 58] width 506 height 12
click at [31, 21] on link "Edit Restaurant" at bounding box center [55, 27] width 104 height 16
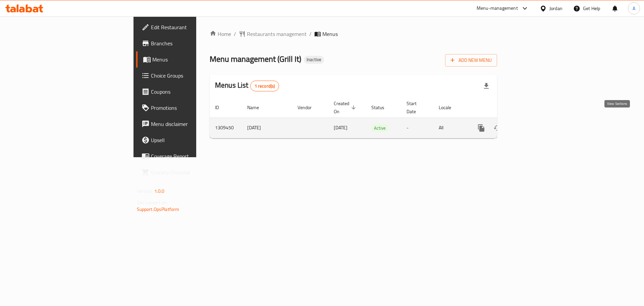
click at [533, 125] on icon "enhanced table" at bounding box center [530, 128] width 6 height 6
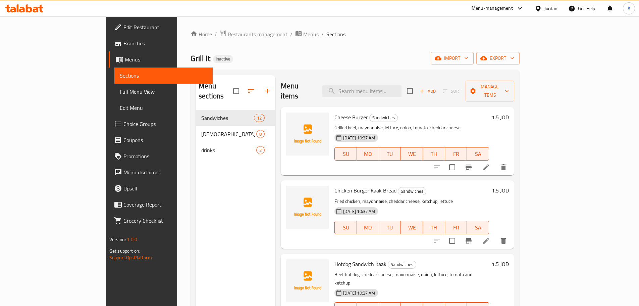
click at [191, 62] on span "Grill It" at bounding box center [201, 58] width 20 height 15
drag, startPoint x: 125, startPoint y: 62, endPoint x: 167, endPoint y: 61, distance: 43.0
click at [191, 63] on h2 "Grill It Inactive" at bounding box center [212, 58] width 43 height 11
click at [191, 61] on div "Grill It Inactive import export" at bounding box center [355, 58] width 329 height 12
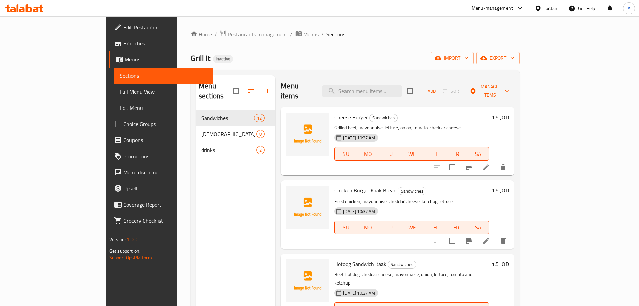
click at [191, 57] on span "Grill It" at bounding box center [201, 58] width 20 height 15
click at [206, 56] on div "Grill It Inactive import export" at bounding box center [355, 58] width 329 height 12
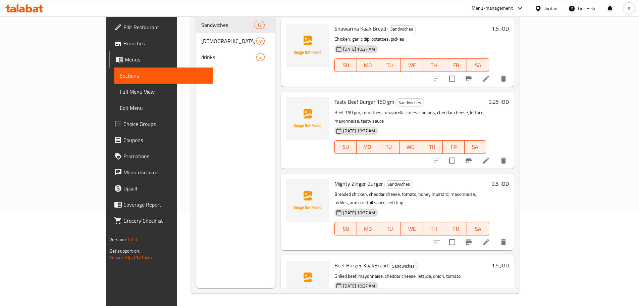
scroll to position [94, 0]
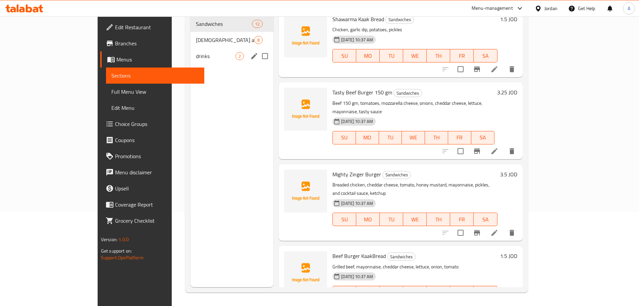
click at [191, 51] on div "drinks 2" at bounding box center [232, 56] width 83 height 16
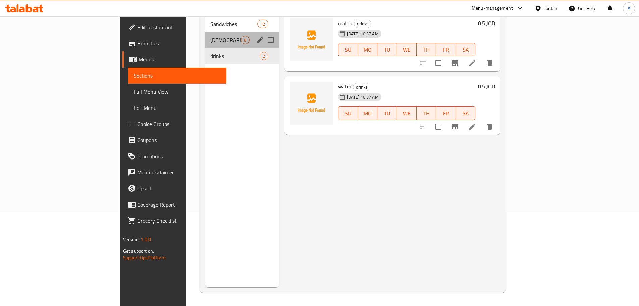
click at [205, 36] on div "Salads and appetizers 8" at bounding box center [242, 40] width 74 height 16
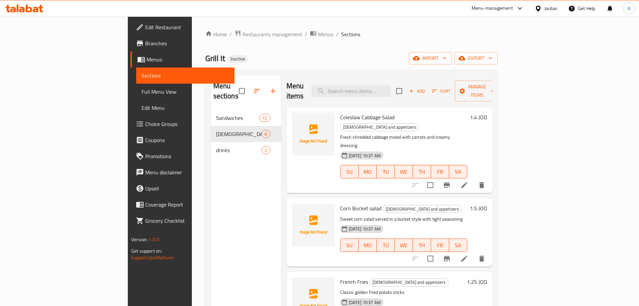
click at [205, 54] on span "Grill It" at bounding box center [215, 58] width 20 height 15
click at [225, 55] on div "Grill It Inactive import export" at bounding box center [351, 58] width 293 height 12
click at [205, 55] on span "Grill It" at bounding box center [215, 58] width 20 height 15
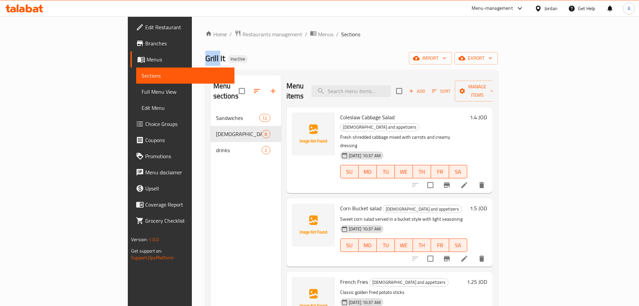
click at [205, 55] on span "Grill It" at bounding box center [215, 58] width 20 height 15
drag, startPoint x: 128, startPoint y: 55, endPoint x: 186, endPoint y: 57, distance: 58.4
click at [205, 57] on div "Grill It Inactive import export" at bounding box center [351, 58] width 293 height 12
click at [208, 60] on div "Grill It Inactive import export" at bounding box center [351, 58] width 293 height 12
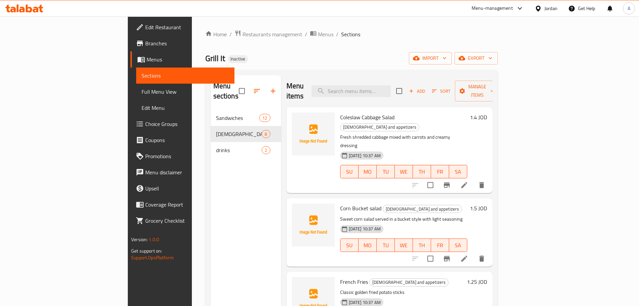
click at [205, 57] on span "Grill It" at bounding box center [215, 58] width 20 height 15
drag, startPoint x: 130, startPoint y: 57, endPoint x: 211, endPoint y: 63, distance: 80.7
click at [211, 63] on div "Grill It Inactive import export" at bounding box center [351, 58] width 293 height 12
click at [212, 63] on div "Grill It Inactive import export" at bounding box center [351, 58] width 293 height 12
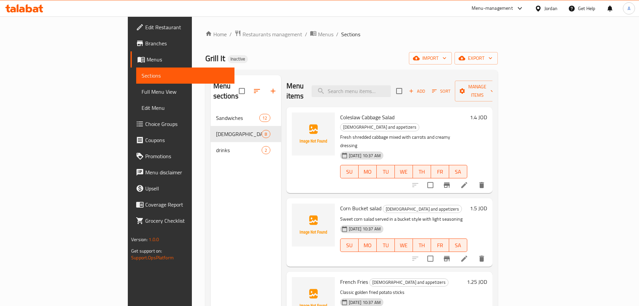
click at [205, 56] on span "Grill It" at bounding box center [215, 58] width 20 height 15
drag, startPoint x: 130, startPoint y: 56, endPoint x: 301, endPoint y: 79, distance: 172.0
click at [297, 80] on div "Home / Restaurants management / Menus / Sections Grill It Inactive import expor…" at bounding box center [351, 208] width 293 height 356
click at [344, 53] on div "Grill It Inactive import export" at bounding box center [351, 58] width 293 height 12
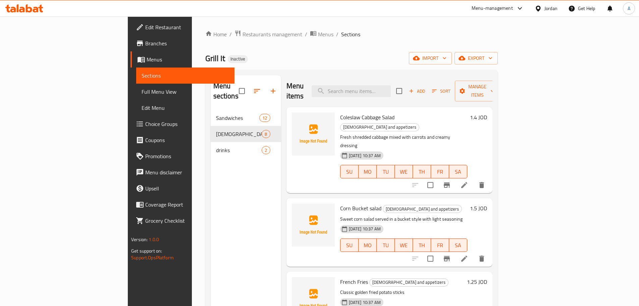
click at [539, 9] on icon at bounding box center [538, 8] width 7 height 7
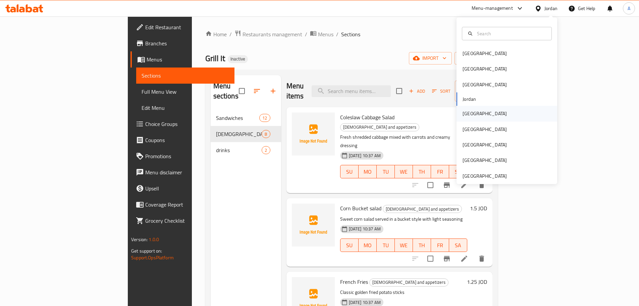
click at [475, 112] on div "Kuwait" at bounding box center [484, 113] width 55 height 15
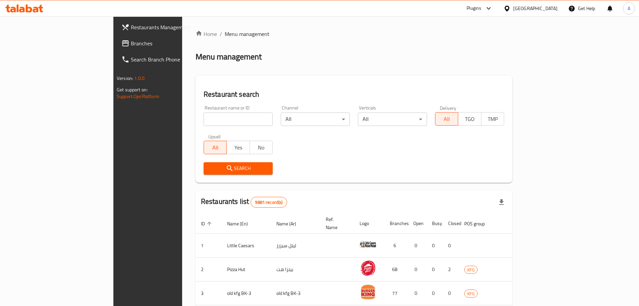
click at [131, 45] on span "Branches" at bounding box center [173, 43] width 84 height 8
